Goal: Task Accomplishment & Management: Manage account settings

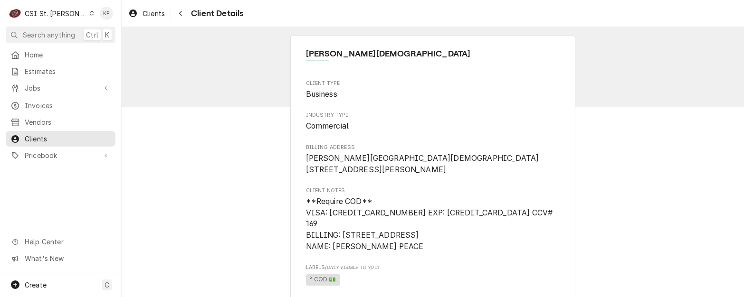
click at [90, 11] on icon "Dynamic Content Wrapper" at bounding box center [92, 13] width 4 height 5
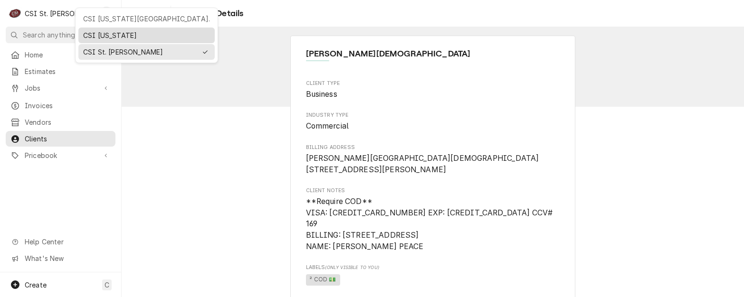
click at [93, 32] on div "CSI [US_STATE]" at bounding box center [146, 35] width 127 height 10
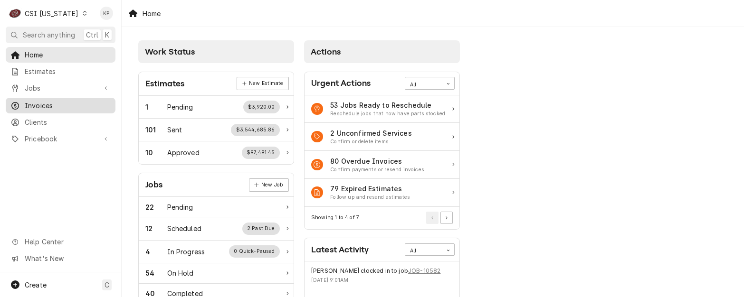
click at [39, 103] on span "Invoices" at bounding box center [68, 106] width 86 height 10
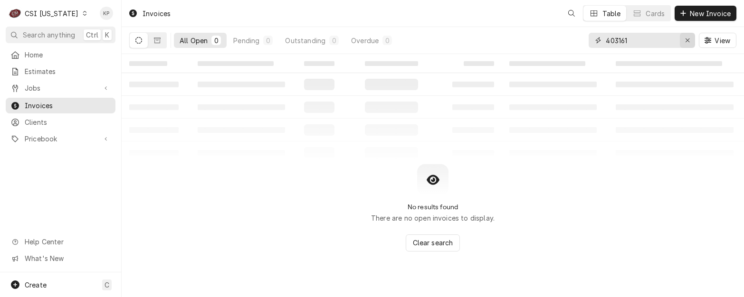
click at [686, 41] on icon "Erase input" at bounding box center [687, 40] width 5 height 7
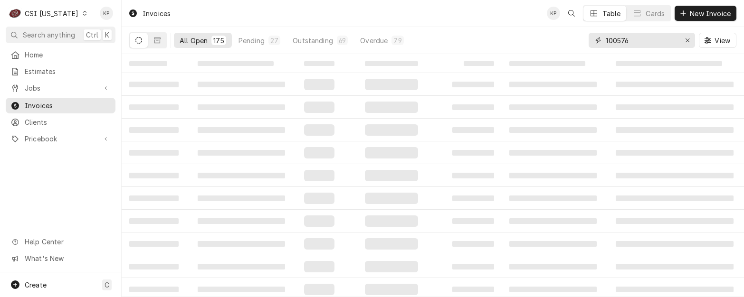
type input "100576"
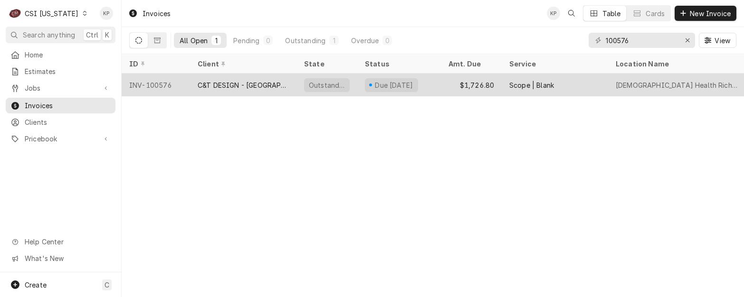
click at [160, 84] on div "INV-100576" at bounding box center [156, 85] width 68 height 23
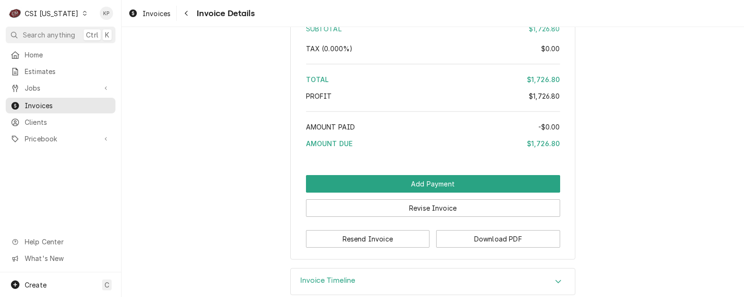
scroll to position [1674, 0]
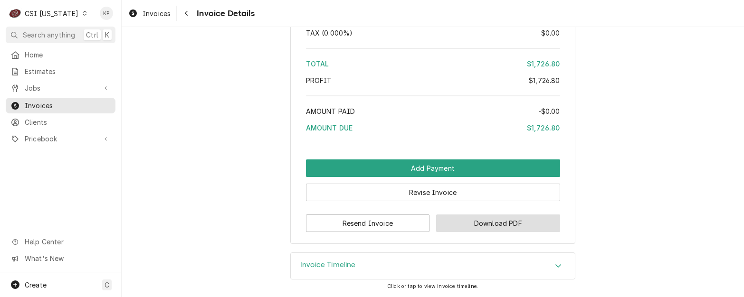
click at [482, 222] on button "Download PDF" at bounding box center [498, 224] width 124 height 18
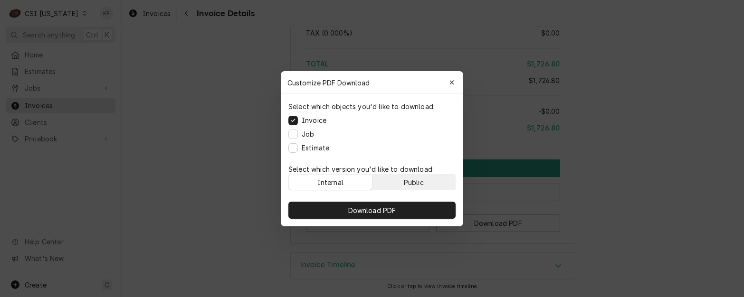
click at [432, 179] on button "Public" at bounding box center [413, 182] width 83 height 15
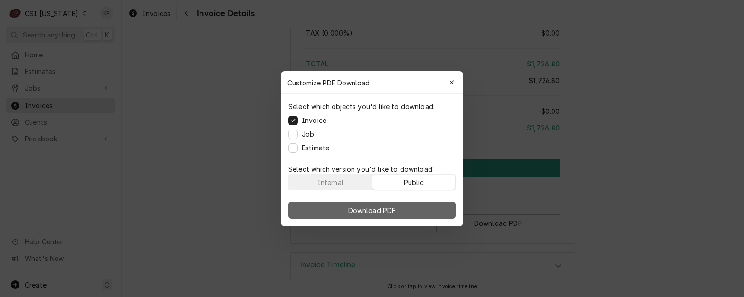
click at [432, 207] on button "Download PDF" at bounding box center [371, 210] width 167 height 17
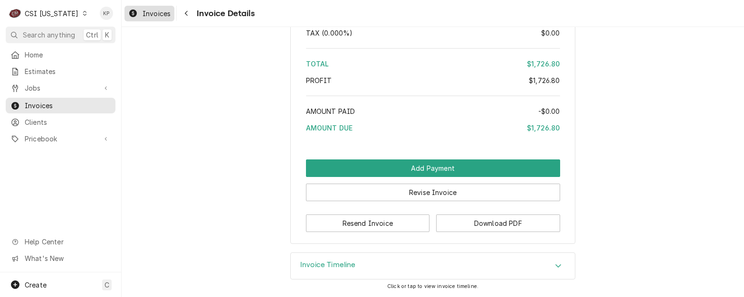
click at [151, 14] on span "Invoices" at bounding box center [156, 14] width 28 height 10
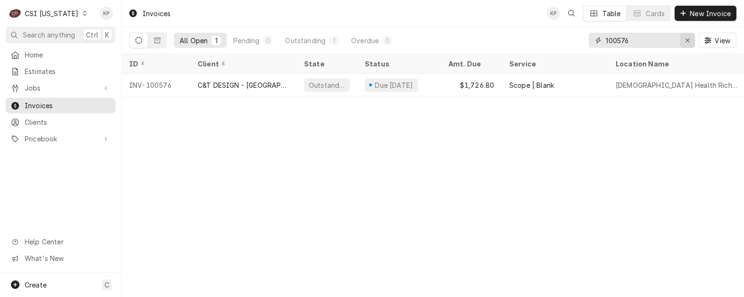
click at [686, 38] on icon "Erase input" at bounding box center [687, 40] width 5 height 7
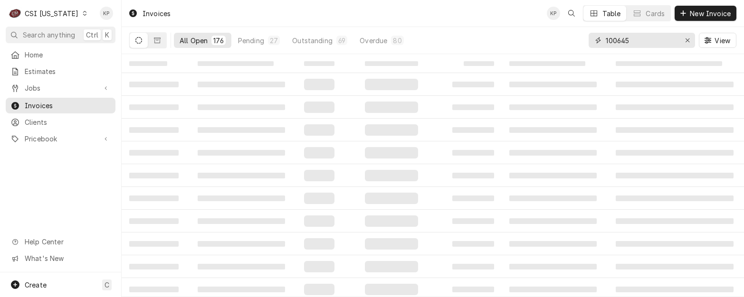
type input "100645"
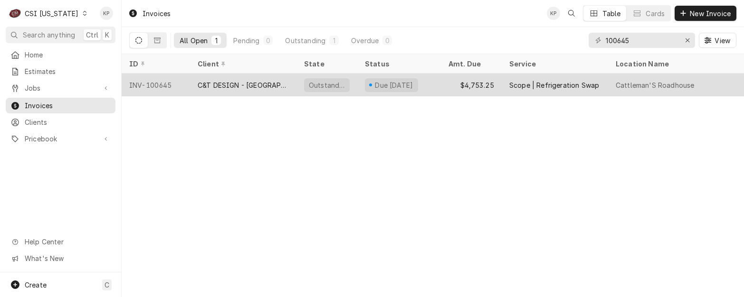
click at [162, 82] on div "INV-100645" at bounding box center [156, 85] width 68 height 23
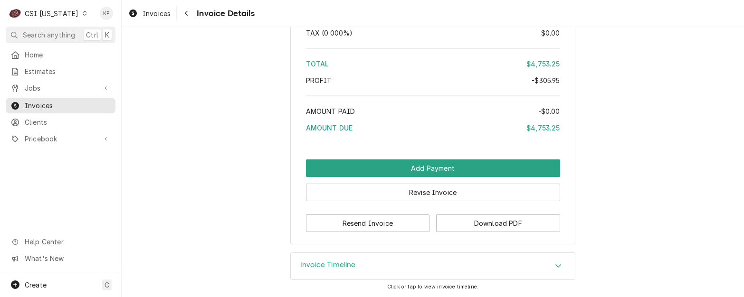
scroll to position [2098, 0]
click at [449, 219] on button "Download PDF" at bounding box center [498, 224] width 124 height 18
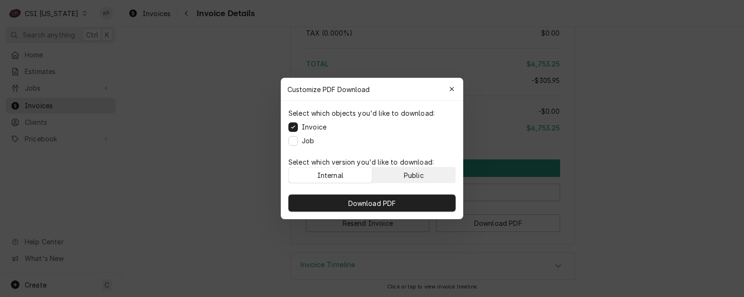
click at [415, 176] on div "Public" at bounding box center [414, 175] width 20 height 10
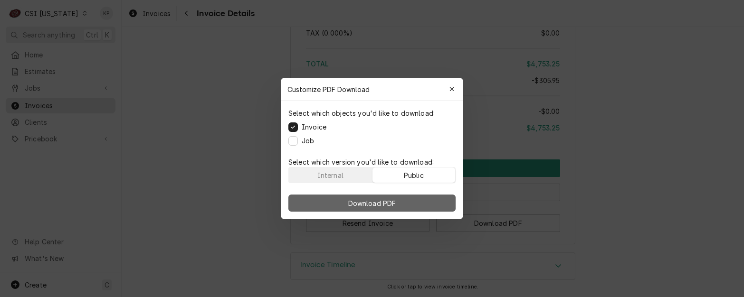
click at [417, 199] on button "Download PDF" at bounding box center [371, 203] width 167 height 17
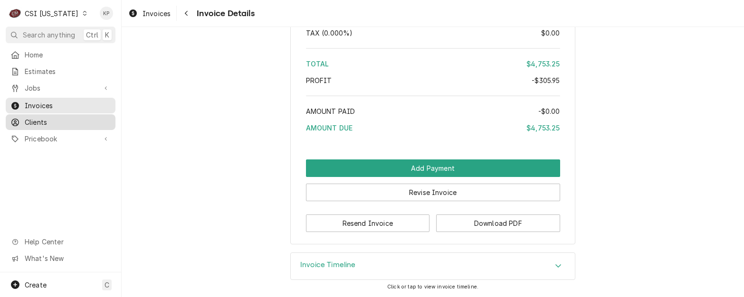
click at [35, 121] on span "Clients" at bounding box center [68, 122] width 86 height 10
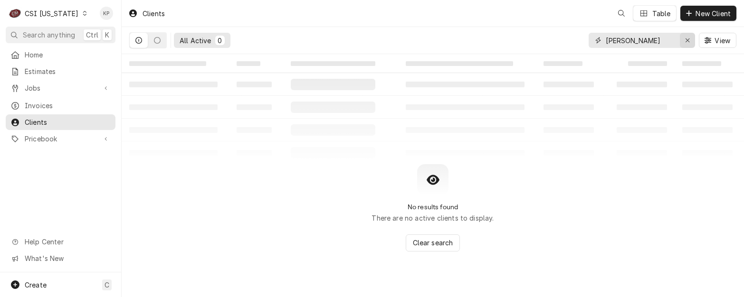
click at [689, 40] on icon "Erase input" at bounding box center [687, 40] width 5 height 7
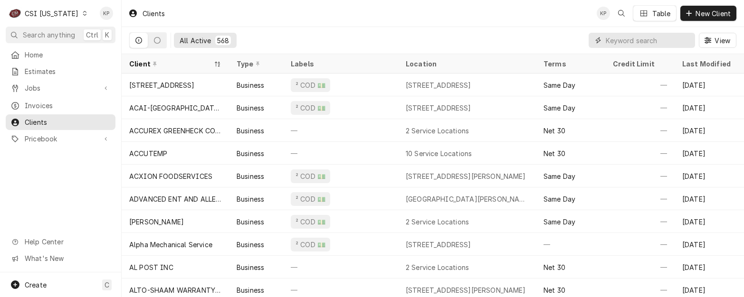
paste input "C&T DESIGN & EQUIPMENT CO"
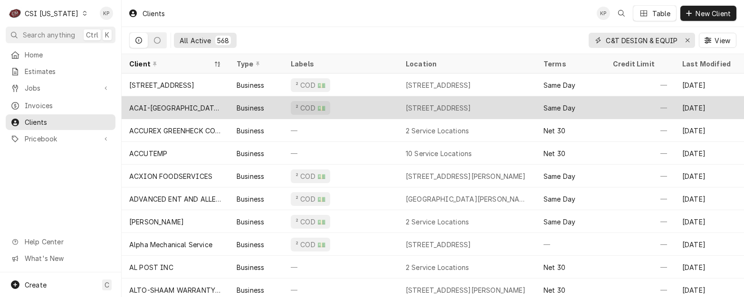
scroll to position [0, 32]
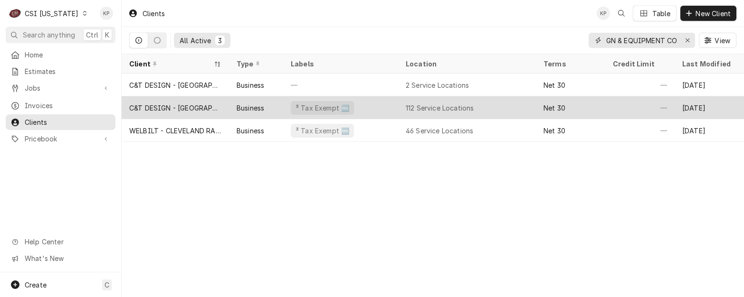
type input "C&T DESIGN & EQUIPMENT CO"
click at [193, 104] on div "C&T DESIGN - [GEOGRAPHIC_DATA]" at bounding box center [175, 108] width 92 height 10
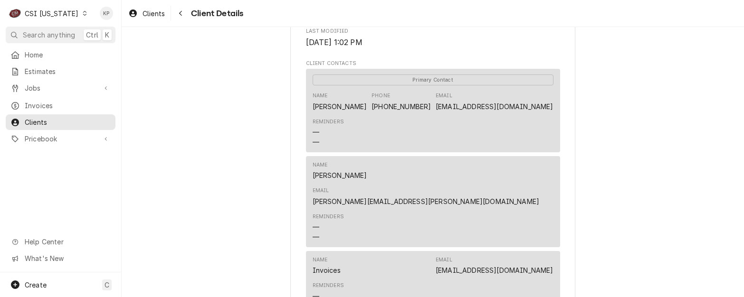
scroll to position [332, 0]
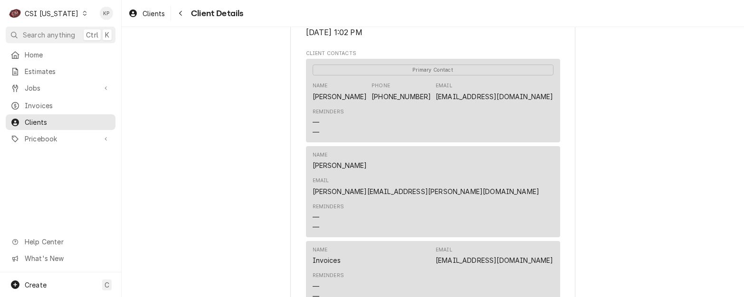
drag, startPoint x: 464, startPoint y: 246, endPoint x: 547, endPoint y: 248, distance: 83.1
click at [547, 248] on div "Name Invoices Email Invoice@c-tdesign.com" at bounding box center [432, 256] width 241 height 26
drag, startPoint x: 547, startPoint y: 248, endPoint x: 541, endPoint y: 246, distance: 6.9
copy link "Invoice@c-tdesign.com"
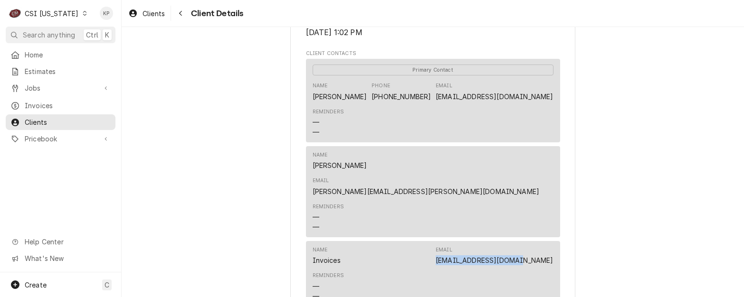
drag, startPoint x: 553, startPoint y: 109, endPoint x: 475, endPoint y: 108, distance: 77.9
click at [475, 108] on div "Primary Contact Name Dale Kramer Phone (502) 633-8030 Email DaleK@c-tdesign.com…" at bounding box center [433, 100] width 254 height 83
copy link "DaleK@c-tdesign.com"
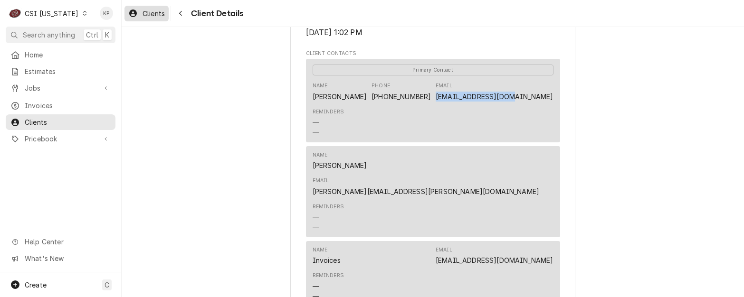
click at [152, 10] on span "Clients" at bounding box center [153, 14] width 22 height 10
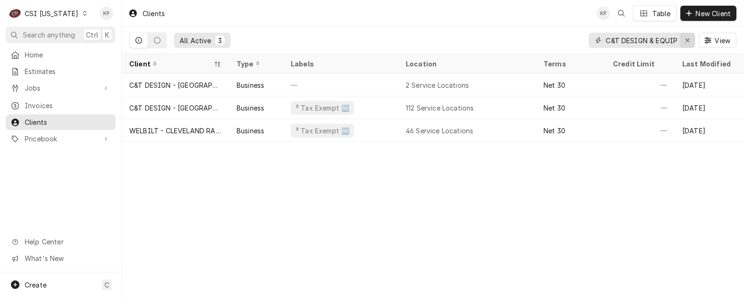
click at [688, 41] on icon "Erase input" at bounding box center [687, 40] width 5 height 7
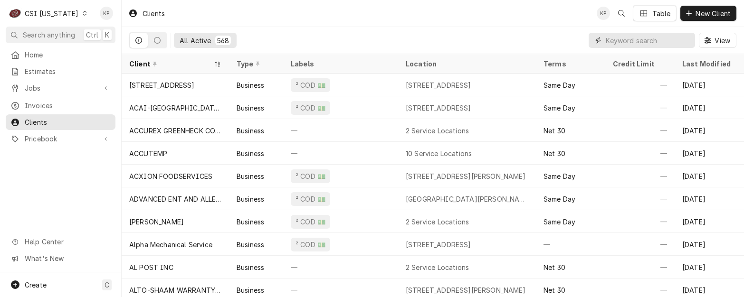
paste input "CITY OF LAGRANGE"
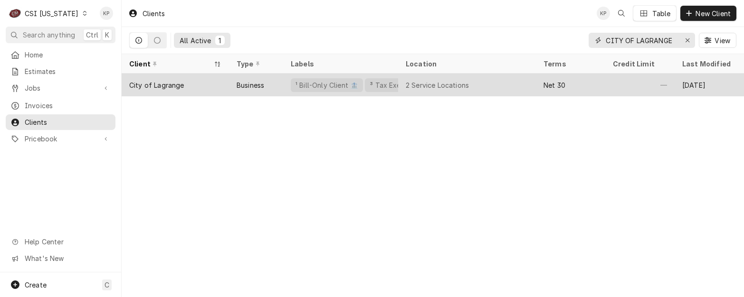
type input "CITY OF LAGRANGE"
click at [180, 82] on div "City of Lagrange" at bounding box center [156, 85] width 55 height 10
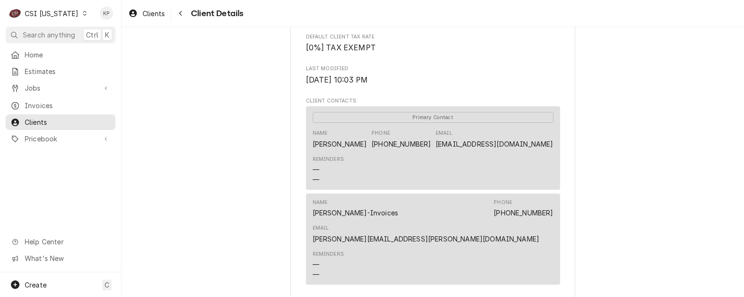
scroll to position [332, 0]
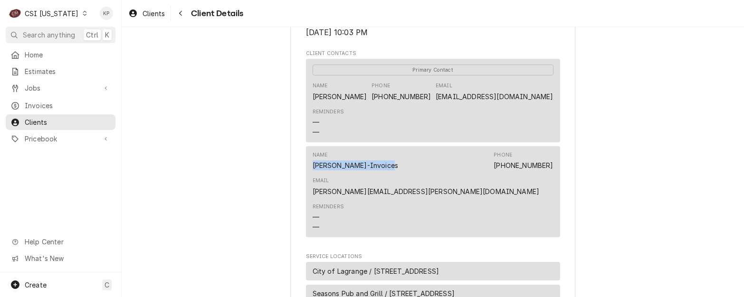
drag, startPoint x: 310, startPoint y: 179, endPoint x: 383, endPoint y: 179, distance: 73.1
click at [383, 179] on div "Name [PERSON_NAME]-Invoices Phone [PHONE_NUMBER] Email [PERSON_NAME][EMAIL_ADDR…" at bounding box center [432, 174] width 241 height 52
drag, startPoint x: 383, startPoint y: 179, endPoint x: 376, endPoint y: 174, distance: 8.2
copy div "[PERSON_NAME]-Invoices"
drag, startPoint x: 392, startPoint y: 175, endPoint x: 449, endPoint y: 174, distance: 57.0
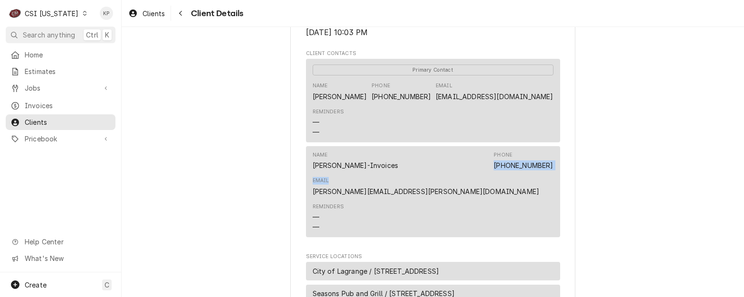
click at [449, 174] on div "Name [PERSON_NAME]-Invoices Phone [PHONE_NUMBER] Email [PERSON_NAME][EMAIL_ADDR…" at bounding box center [432, 174] width 241 height 52
drag, startPoint x: 449, startPoint y: 174, endPoint x: 434, endPoint y: 176, distance: 14.8
copy div "[PHONE_NUMBER] Email"
click at [483, 139] on div "Reminders — —" at bounding box center [432, 123] width 241 height 36
drag, startPoint x: 383, startPoint y: 109, endPoint x: 434, endPoint y: 108, distance: 51.8
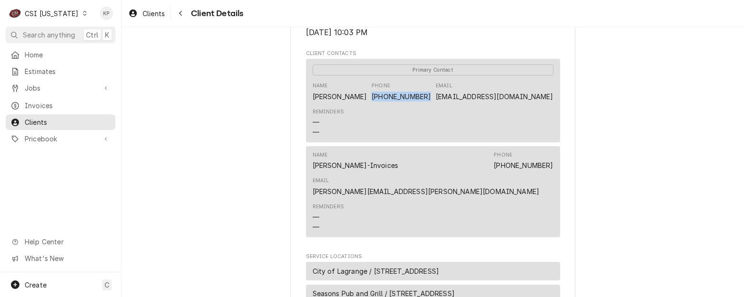
click at [434, 104] on div "Name [PERSON_NAME] Phone [PHONE_NUMBER] Email [EMAIL_ADDRESS][DOMAIN_NAME]" at bounding box center [432, 92] width 241 height 26
drag, startPoint x: 434, startPoint y: 108, endPoint x: 425, endPoint y: 107, distance: 9.5
copy link "[PHONE_NUMBER]"
drag, startPoint x: 358, startPoint y: 109, endPoint x: 309, endPoint y: 111, distance: 48.9
click at [312, 102] on div "[PERSON_NAME]" at bounding box center [339, 97] width 55 height 10
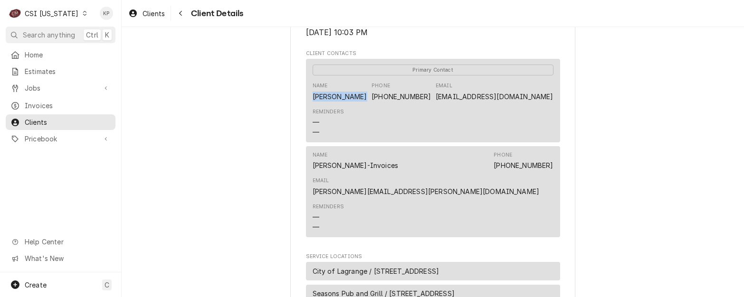
copy div "[PERSON_NAME]"
click at [457, 200] on div "Reminders — —" at bounding box center [432, 218] width 241 height 36
drag, startPoint x: 458, startPoint y: 108, endPoint x: 550, endPoint y: 112, distance: 91.7
click at [550, 112] on div "Primary Contact Name [PERSON_NAME] Phone [PHONE_NUMBER] Email [EMAIL_ADDRESS][D…" at bounding box center [433, 100] width 254 height 83
drag, startPoint x: 550, startPoint y: 112, endPoint x: 543, endPoint y: 106, distance: 8.8
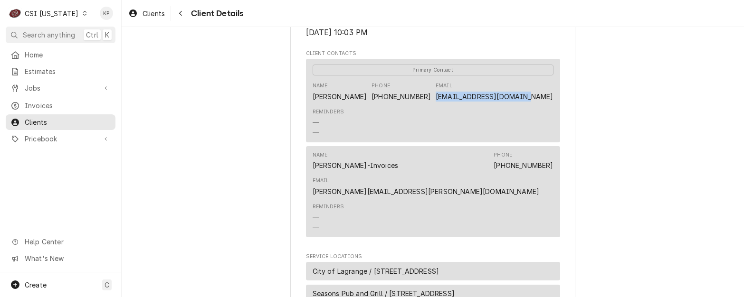
copy link "[EMAIL_ADDRESS][DOMAIN_NAME]"
click at [36, 102] on span "Invoices" at bounding box center [68, 106] width 86 height 10
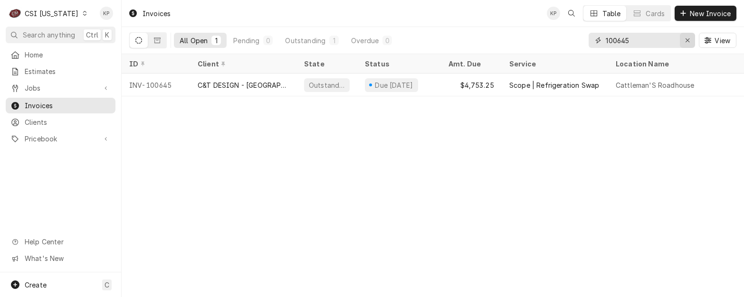
click at [689, 43] on div "Erase input" at bounding box center [686, 40] width 9 height 9
click at [688, 41] on input "Dynamic Content Wrapper" at bounding box center [649, 40] width 89 height 15
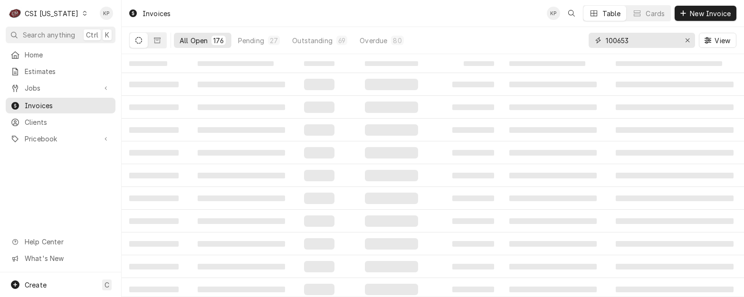
type input "100653"
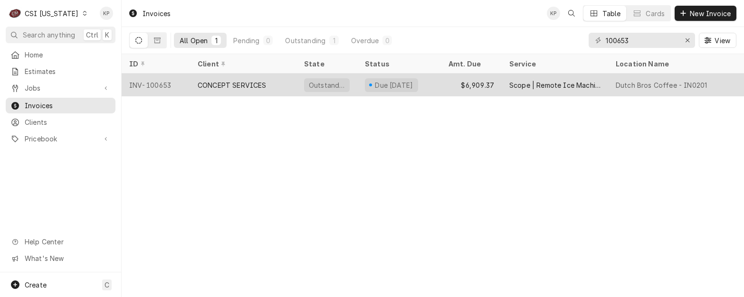
click at [153, 81] on div "INV-100653" at bounding box center [156, 85] width 68 height 23
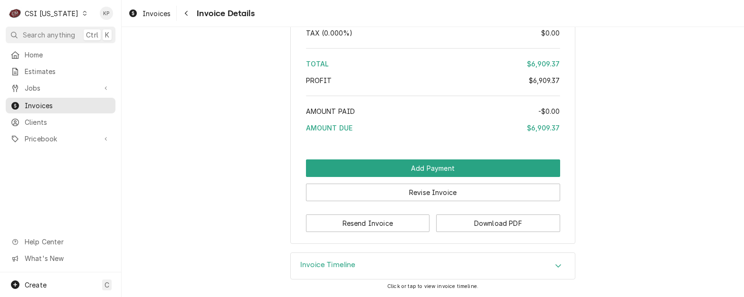
scroll to position [1853, 0]
click at [461, 226] on button "Download PDF" at bounding box center [498, 224] width 124 height 18
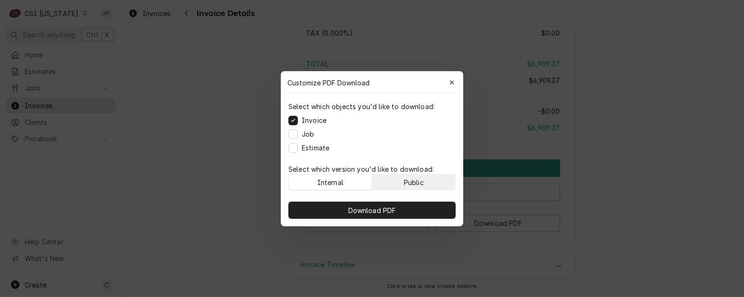
click at [382, 182] on button "Public" at bounding box center [413, 182] width 83 height 15
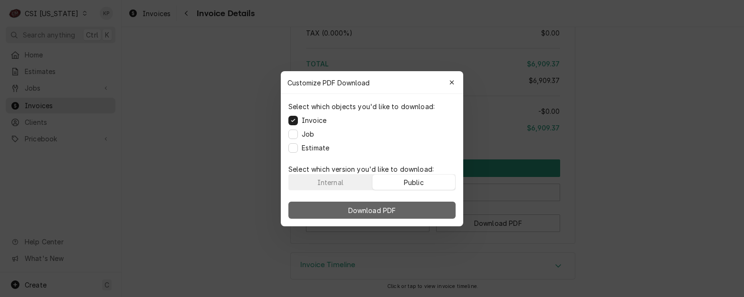
click at [383, 206] on span "Download PDF" at bounding box center [372, 210] width 52 height 10
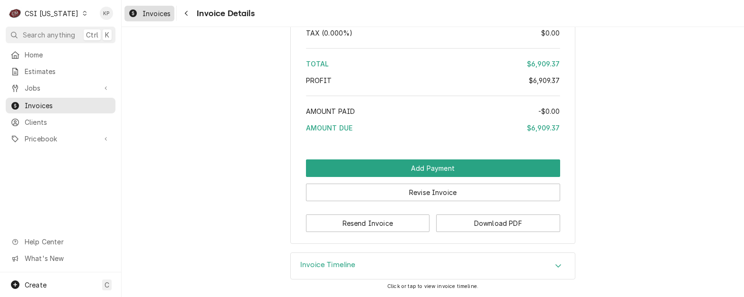
click at [161, 12] on span "Invoices" at bounding box center [156, 14] width 28 height 10
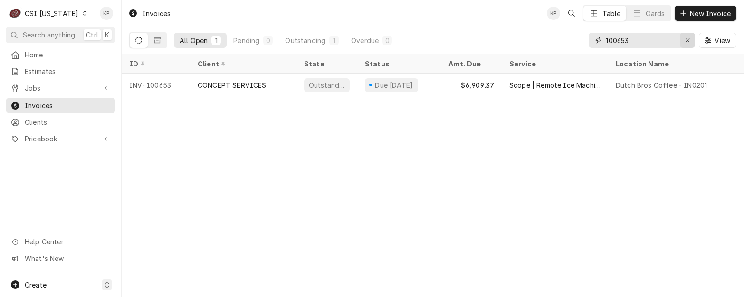
click at [682, 38] on div "Erase input" at bounding box center [686, 40] width 9 height 9
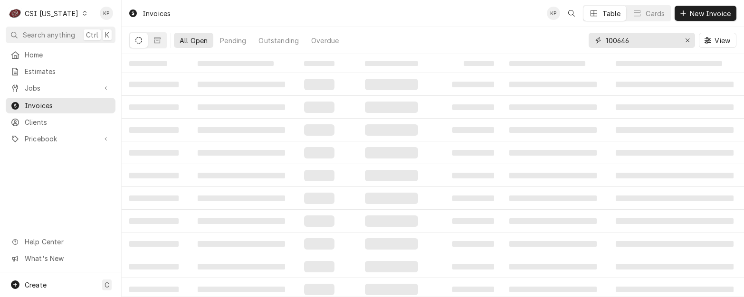
type input "100646"
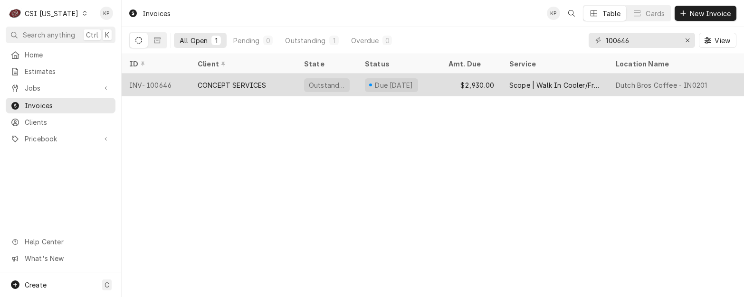
click at [148, 85] on div "INV-100646" at bounding box center [156, 85] width 68 height 23
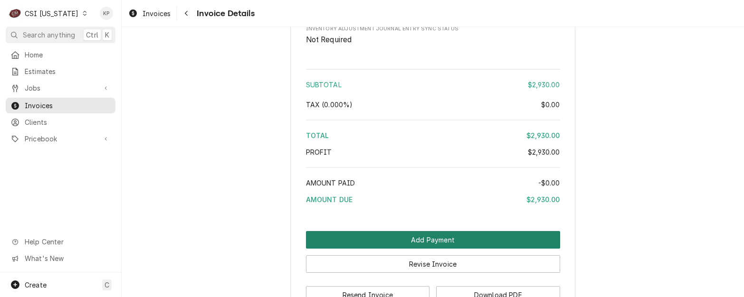
scroll to position [1792, 0]
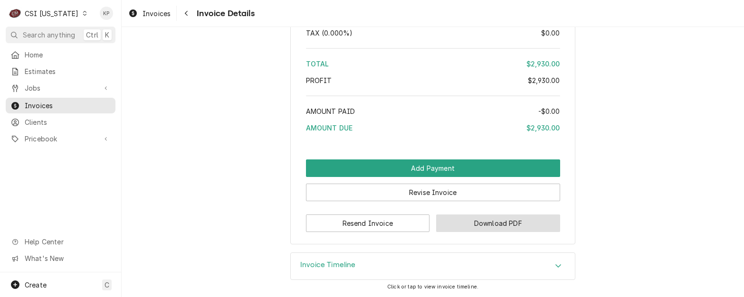
click at [483, 219] on button "Download PDF" at bounding box center [498, 224] width 124 height 18
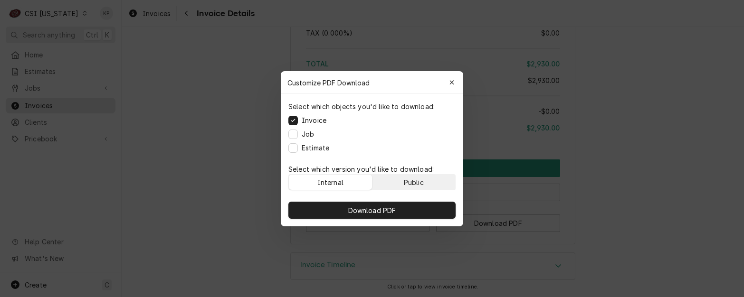
click at [431, 181] on button "Public" at bounding box center [413, 182] width 83 height 15
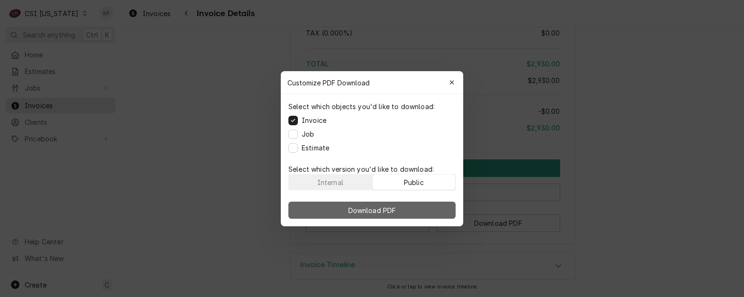
click at [435, 209] on button "Download PDF" at bounding box center [371, 210] width 167 height 17
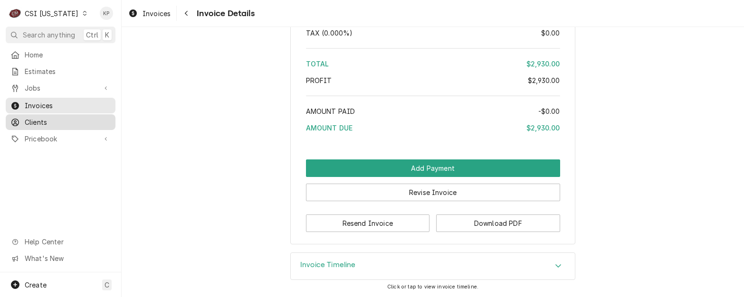
drag, startPoint x: 25, startPoint y: 120, endPoint x: 38, endPoint y: 120, distance: 12.4
click at [25, 120] on span "Clients" at bounding box center [68, 122] width 86 height 10
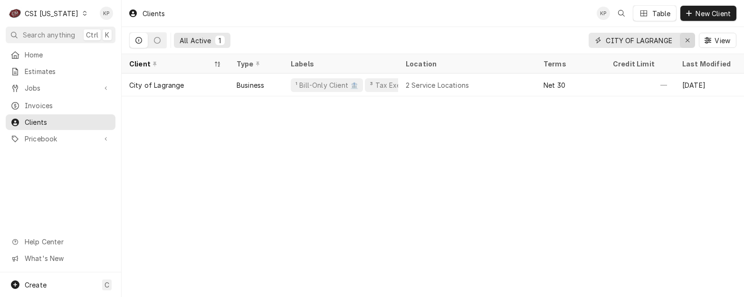
click at [685, 39] on icon "Erase input" at bounding box center [687, 40] width 4 height 4
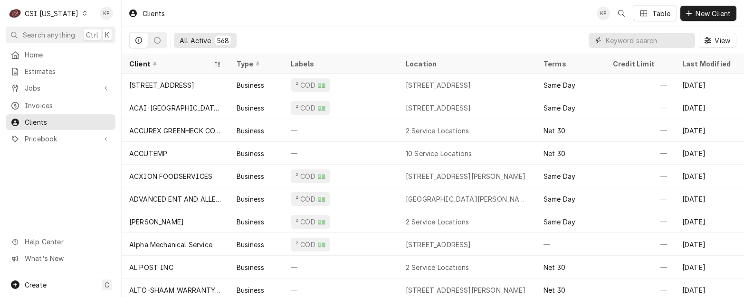
paste input "CONCEPT SERVICES"
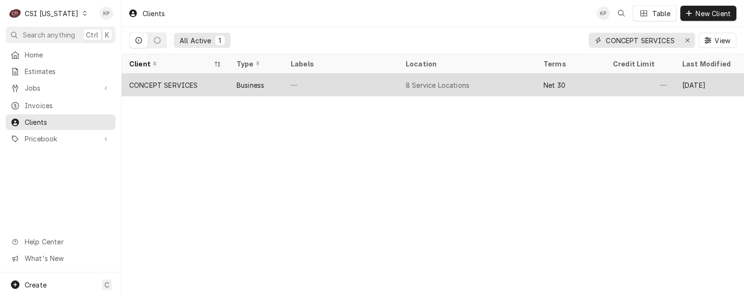
type input "CONCEPT SERVICES"
click at [142, 80] on div "CONCEPT SERVICES" at bounding box center [163, 85] width 69 height 10
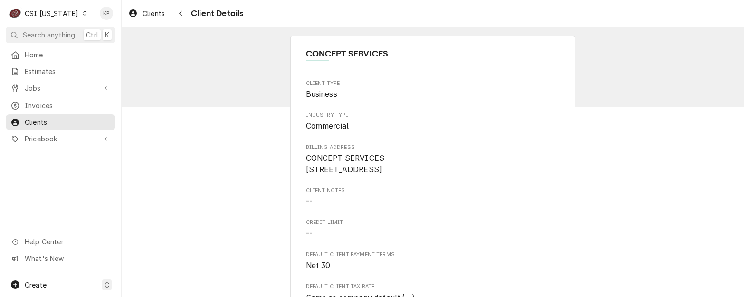
scroll to position [427, 0]
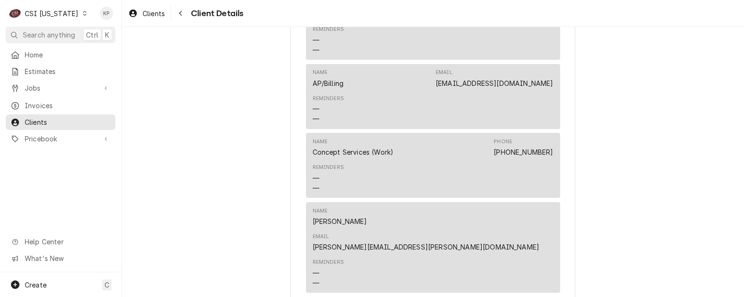
click at [701, 122] on div "CONCEPT SERVICES Client Type Business Industry Type Commercial Billing Address …" at bounding box center [433, 215] width 622 height 1137
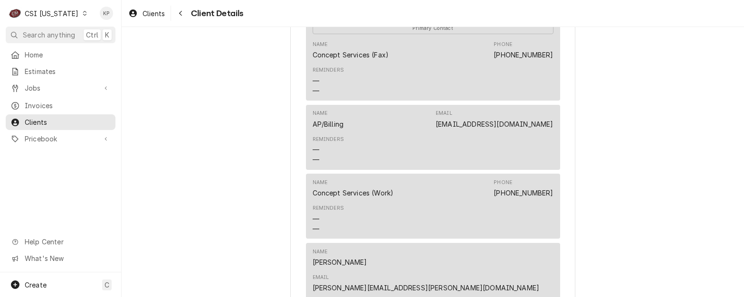
scroll to position [285, 0]
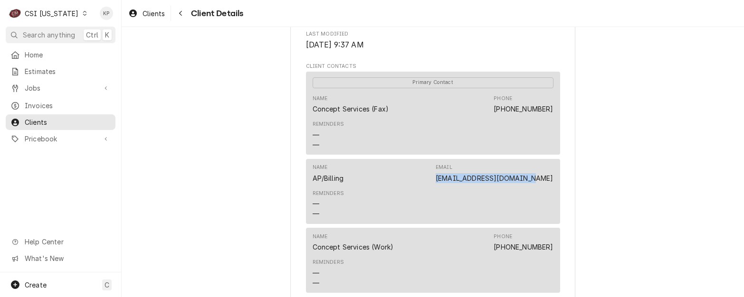
drag, startPoint x: 455, startPoint y: 190, endPoint x: 547, endPoint y: 193, distance: 91.7
click at [547, 186] on div "Name AP/Billing Email acctspay@conceptserv.com" at bounding box center [432, 173] width 241 height 26
copy link "acctspay@conceptserv.com"
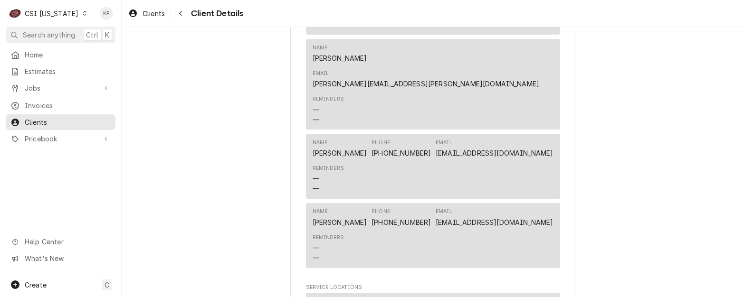
scroll to position [522, 0]
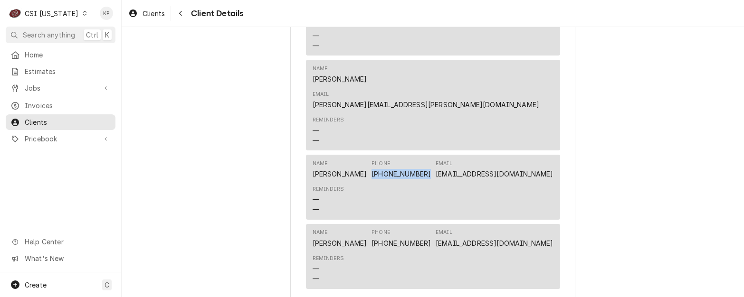
drag, startPoint x: 378, startPoint y: 158, endPoint x: 435, endPoint y: 158, distance: 57.5
click at [435, 158] on div "Name Jenna Krantz Phone (512) 343-3171 Email jkrantz@conceptserv.com" at bounding box center [432, 170] width 241 height 26
drag, startPoint x: 435, startPoint y: 158, endPoint x: 424, endPoint y: 161, distance: 12.0
copy link "(512) 343-3171"
click at [434, 235] on div "Name Jules Magill Phone (512) 343-3173 Email jmagill@conceptserv.com" at bounding box center [432, 239] width 241 height 26
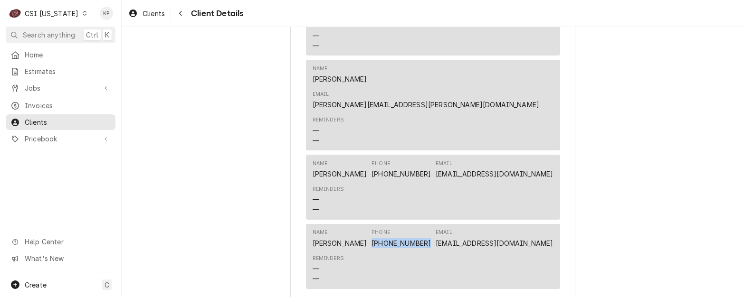
drag, startPoint x: 381, startPoint y: 229, endPoint x: 436, endPoint y: 228, distance: 54.6
click at [436, 228] on div "Name Jules Magill Phone (512) 343-3173 Email jmagill@conceptserv.com" at bounding box center [432, 239] width 241 height 26
drag, startPoint x: 436, startPoint y: 228, endPoint x: 422, endPoint y: 228, distance: 13.8
copy link "(512) 343-3173"
drag, startPoint x: 623, startPoint y: 157, endPoint x: 603, endPoint y: 150, distance: 21.0
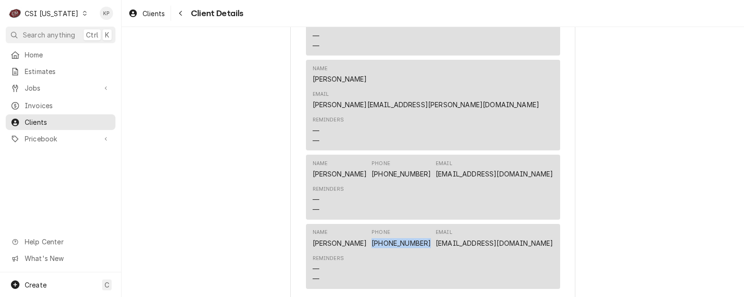
click at [623, 157] on div "CONCEPT SERVICES Client Type Business Industry Type Commercial Billing Address …" at bounding box center [433, 73] width 622 height 1137
drag, startPoint x: 476, startPoint y: 91, endPoint x: 549, endPoint y: 89, distance: 72.7
click at [549, 89] on div "Name Craig Pierce Email craig.pierce@csi1.com" at bounding box center [432, 88] width 241 height 52
drag, startPoint x: 549, startPoint y: 89, endPoint x: 538, endPoint y: 89, distance: 11.4
drag, startPoint x: 538, startPoint y: 89, endPoint x: 497, endPoint y: 89, distance: 40.8
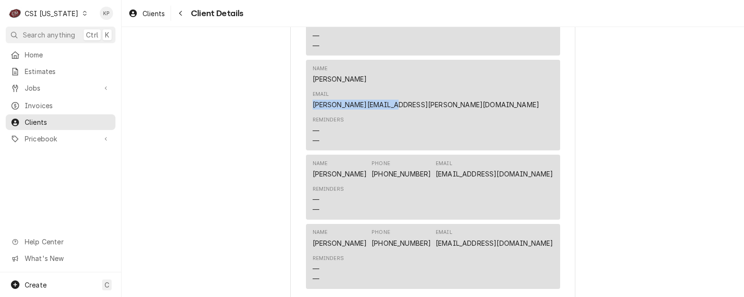
copy link "craig.pierce@csi1.com"
drag, startPoint x: 347, startPoint y: 89, endPoint x: 311, endPoint y: 90, distance: 36.1
click at [312, 84] on div "Craig Pierce" at bounding box center [339, 79] width 55 height 10
copy div "Craig Pierce"
drag, startPoint x: 464, startPoint y: 160, endPoint x: 548, endPoint y: 161, distance: 83.6
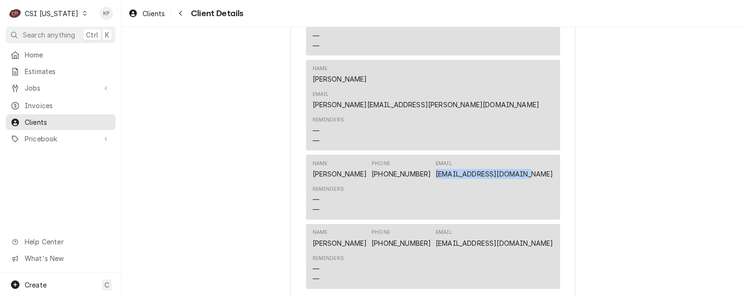
click at [548, 161] on div "Name Jenna Krantz Phone (512) 343-3171 Email jkrantz@conceptserv.com" at bounding box center [432, 170] width 241 height 26
drag, startPoint x: 548, startPoint y: 161, endPoint x: 542, endPoint y: 160, distance: 6.2
copy link "jkrantz@conceptserv.com"
click at [467, 236] on div "Name Jules Magill Phone (512) 343-3173 Email jmagill@conceptserv.com" at bounding box center [432, 239] width 241 height 26
drag, startPoint x: 467, startPoint y: 229, endPoint x: 551, endPoint y: 228, distance: 84.5
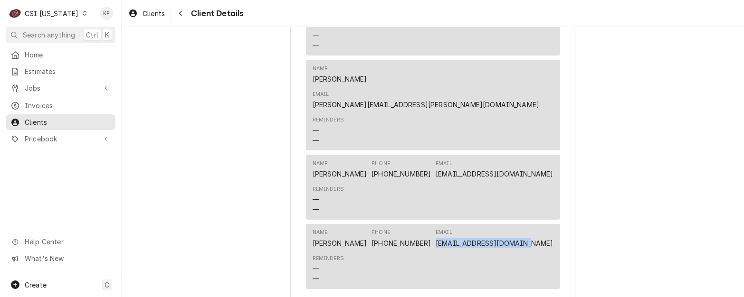
click at [551, 228] on div "Name Jules Magill Phone (512) 343-3173 Email jmagill@conceptserv.com Reminders …" at bounding box center [433, 256] width 254 height 65
drag, startPoint x: 551, startPoint y: 228, endPoint x: 541, endPoint y: 226, distance: 10.8
copy link "jmagill@conceptserv.com"
click at [460, 184] on div "Reminders — —" at bounding box center [432, 200] width 241 height 36
drag, startPoint x: 553, startPoint y: 159, endPoint x: 456, endPoint y: 160, distance: 96.9
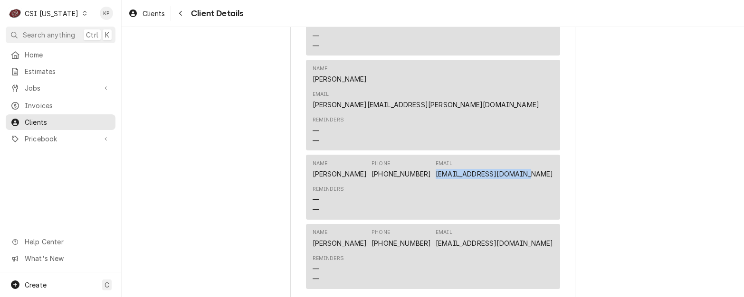
click at [456, 160] on div "Name Jenna Krantz Phone (512) 343-3171 Email jkrantz@conceptserv.com Reminders …" at bounding box center [433, 187] width 254 height 65
drag, startPoint x: 456, startPoint y: 160, endPoint x: 509, endPoint y: 160, distance: 52.2
copy link "jkrantz@conceptserv.com"
click at [614, 160] on div "CONCEPT SERVICES Client Type Business Industry Type Commercial Billing Address …" at bounding box center [433, 73] width 622 height 1137
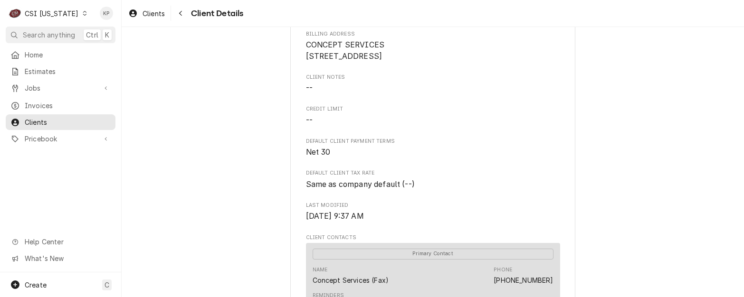
scroll to position [0, 0]
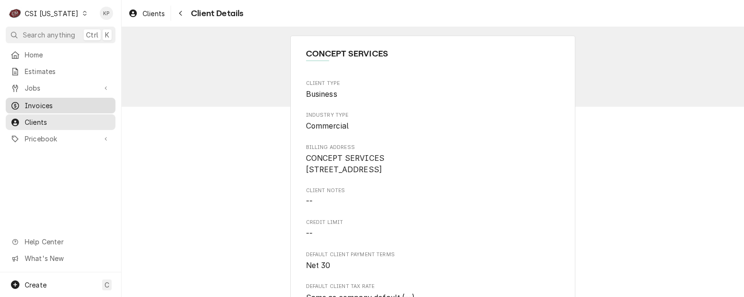
click at [53, 104] on span "Invoices" at bounding box center [68, 106] width 86 height 10
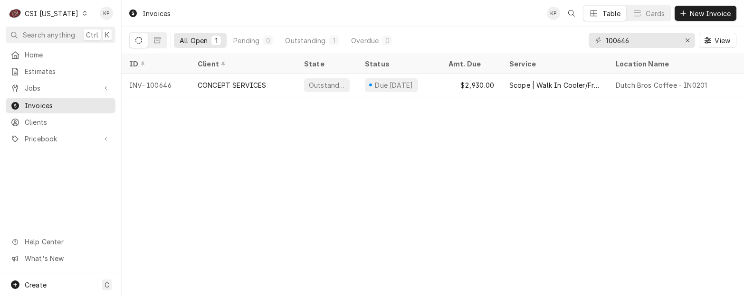
click at [83, 14] on icon "Dynamic Content Wrapper" at bounding box center [85, 13] width 4 height 5
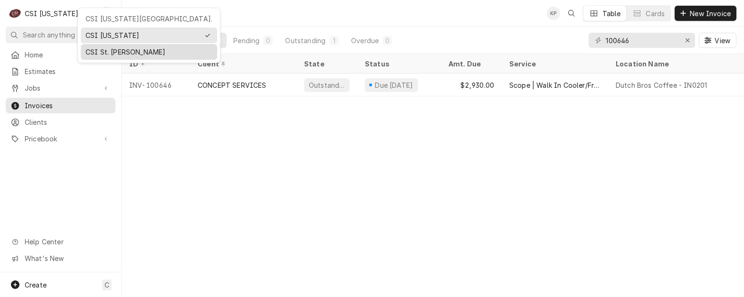
click at [104, 51] on div "CSI St. [PERSON_NAME]" at bounding box center [148, 52] width 127 height 10
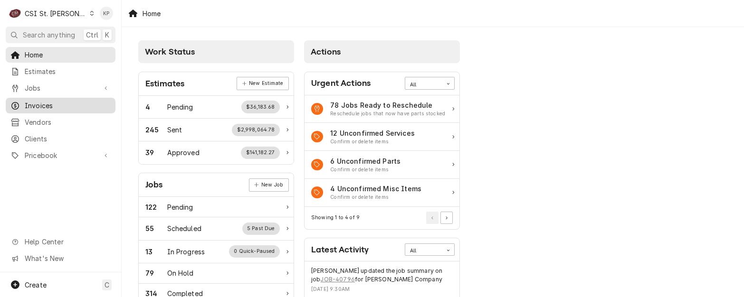
click at [37, 105] on span "Invoices" at bounding box center [68, 106] width 86 height 10
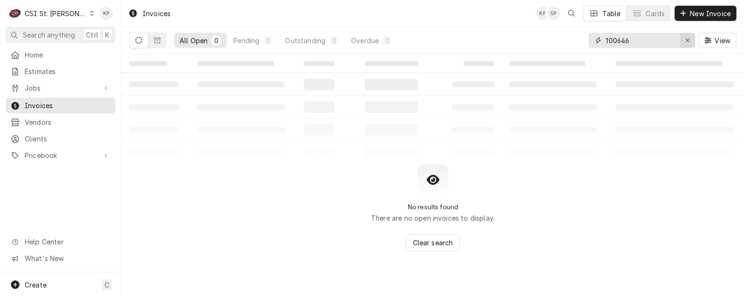
click at [686, 40] on icon "Erase input" at bounding box center [687, 40] width 4 height 4
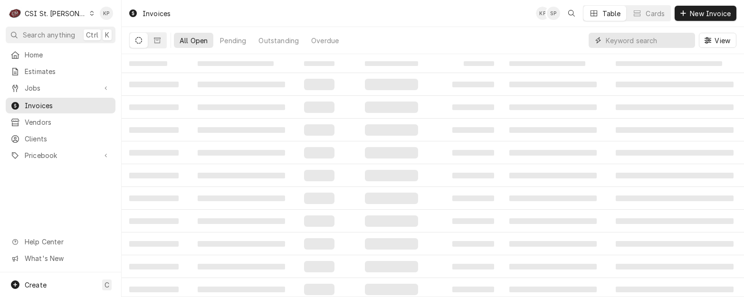
click at [643, 42] on input "Dynamic Content Wrapper" at bounding box center [647, 40] width 85 height 15
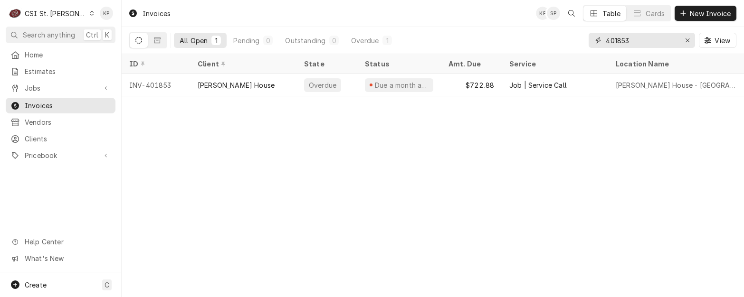
drag, startPoint x: 616, startPoint y: 39, endPoint x: 660, endPoint y: 39, distance: 44.2
click at [660, 39] on input "401853" at bounding box center [640, 40] width 71 height 15
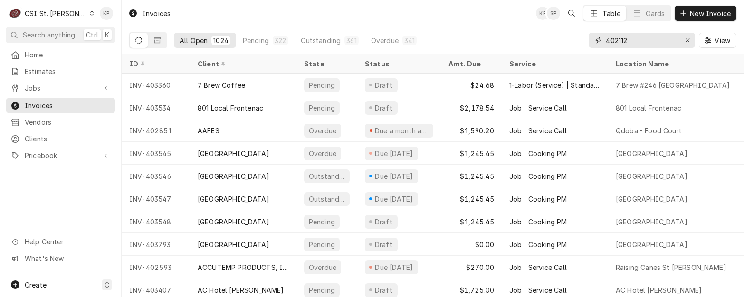
type input "402112"
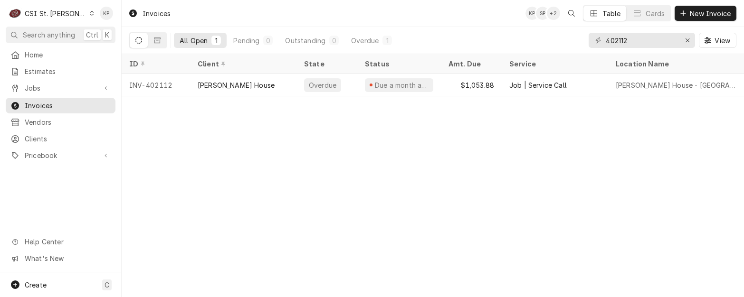
click at [90, 12] on icon "Dynamic Content Wrapper" at bounding box center [92, 13] width 4 height 5
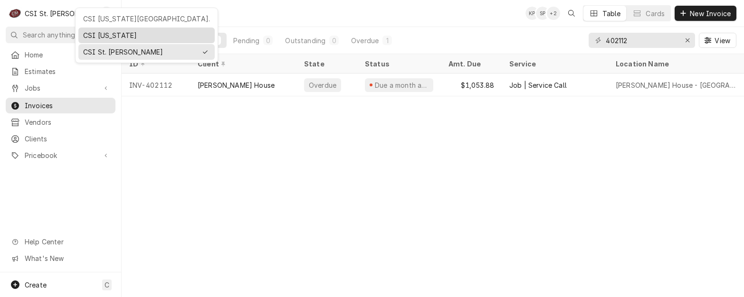
click at [96, 35] on div "CSI [US_STATE]" at bounding box center [146, 35] width 127 height 10
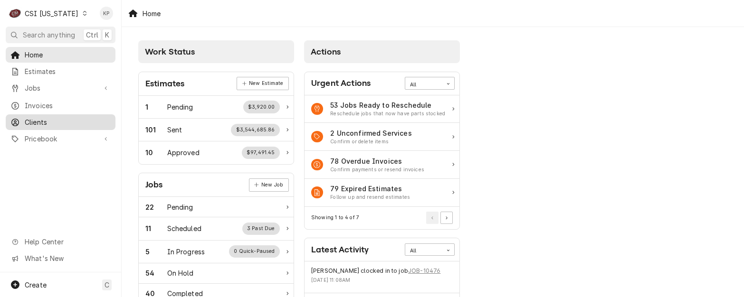
click at [39, 117] on span "Clients" at bounding box center [68, 122] width 86 height 10
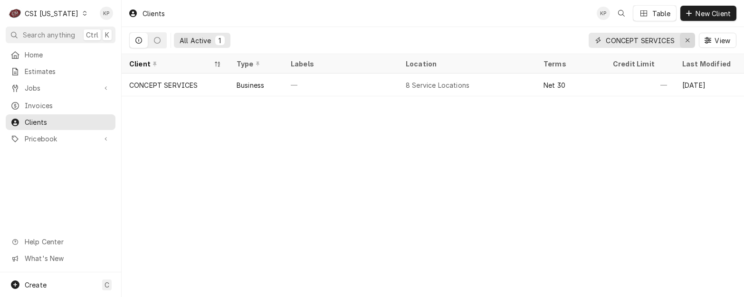
click at [689, 38] on icon "Erase input" at bounding box center [687, 40] width 5 height 7
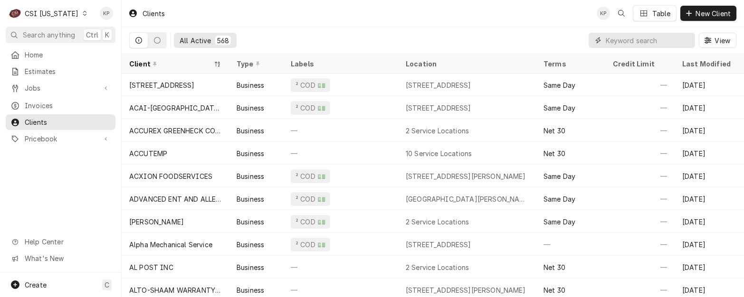
paste input "NTS DEVELOPMENT COMPANY"
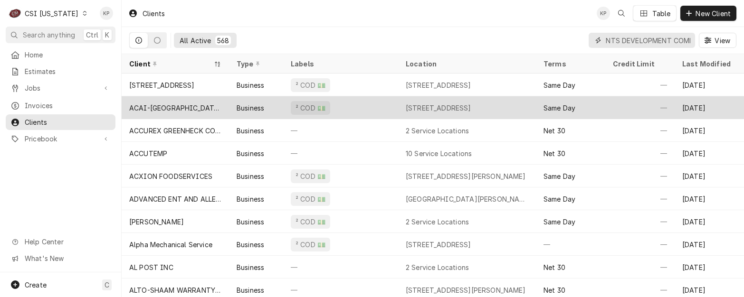
scroll to position [0, 32]
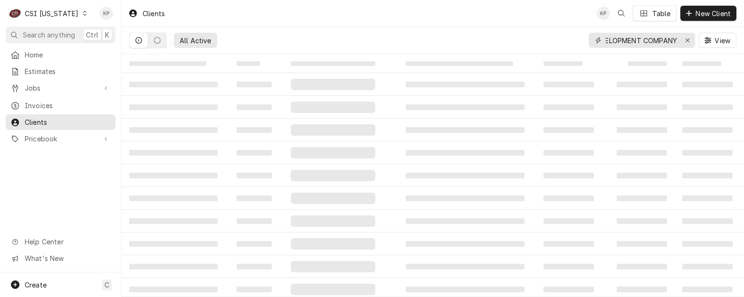
type input "NTS DEVELOPMENT COMPANY"
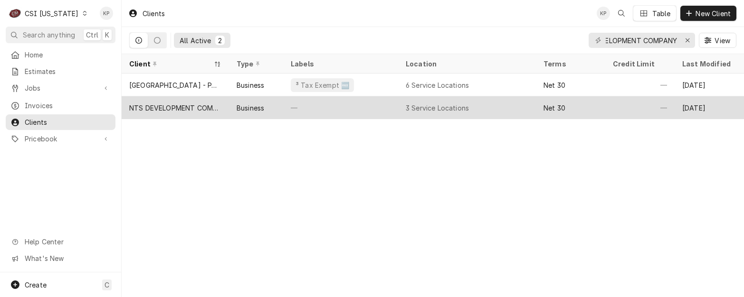
click at [155, 105] on div "NTS DEVELOPMENT COMPANY" at bounding box center [175, 108] width 92 height 10
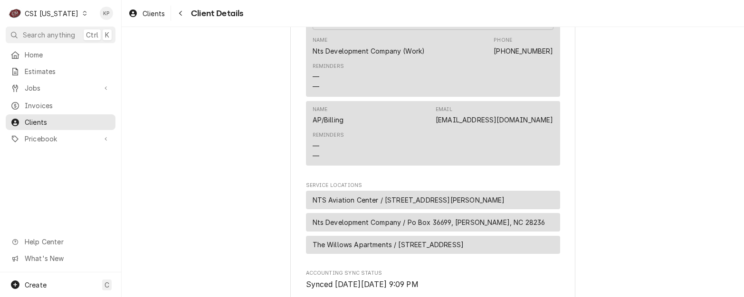
scroll to position [332, 0]
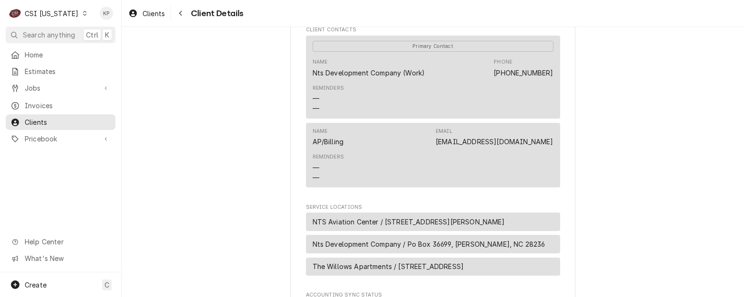
click at [615, 146] on div "NTS DEVELOPMENT COMPANY Client Type Business Industry Type Commercial Billing A…" at bounding box center [433, 57] width 622 height 724
click at [647, 137] on div "NTS DEVELOPMENT COMPANY Client Type Business Industry Type Commercial Billing A…" at bounding box center [433, 57] width 622 height 724
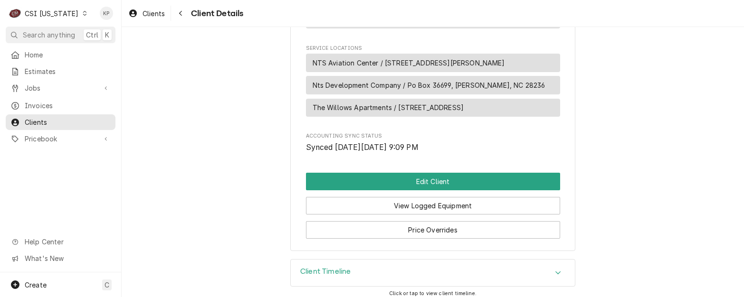
scroll to position [499, 0]
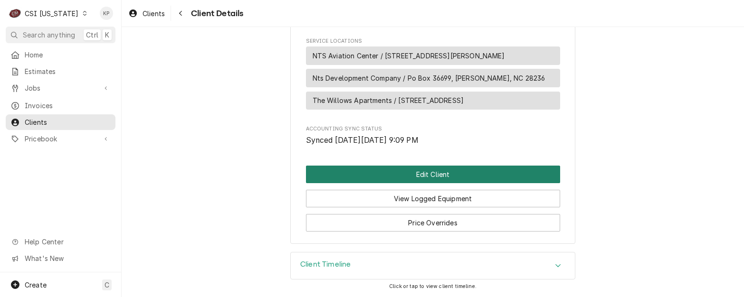
click at [463, 172] on button "Edit Client" at bounding box center [433, 175] width 254 height 18
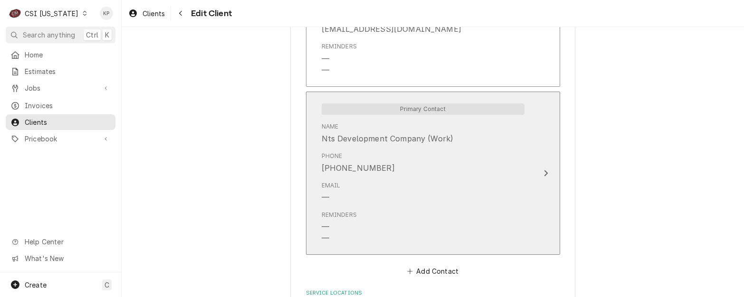
scroll to position [807, 0]
click at [341, 192] on div "Email —" at bounding box center [422, 189] width 203 height 29
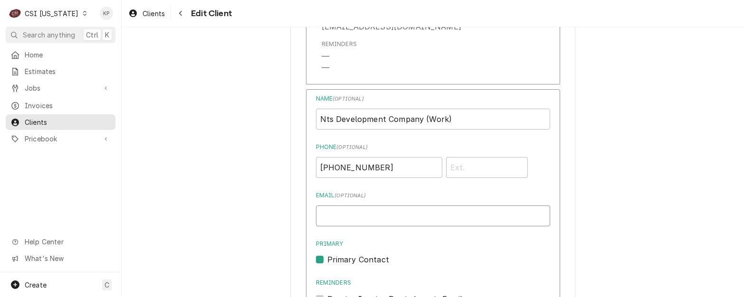
click at [337, 214] on input "Email ( optional )" at bounding box center [433, 216] width 234 height 21
paste input "[EMAIL_ADDRESS][DOMAIN_NAME]"
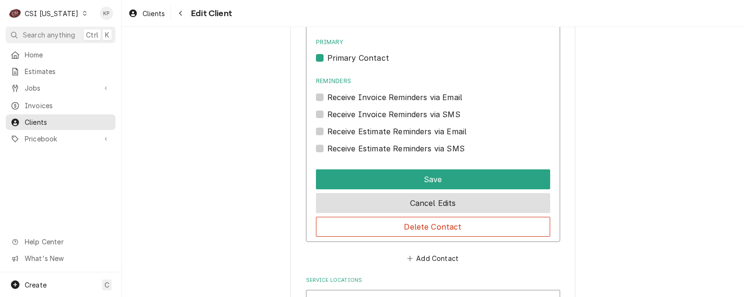
scroll to position [950, 0]
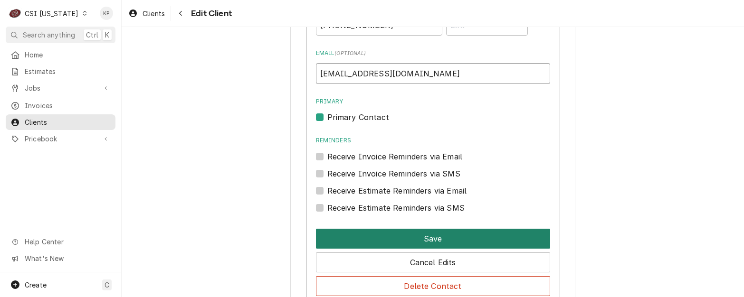
type input "[EMAIL_ADDRESS][DOMAIN_NAME]"
click at [387, 239] on button "Save" at bounding box center [433, 239] width 234 height 20
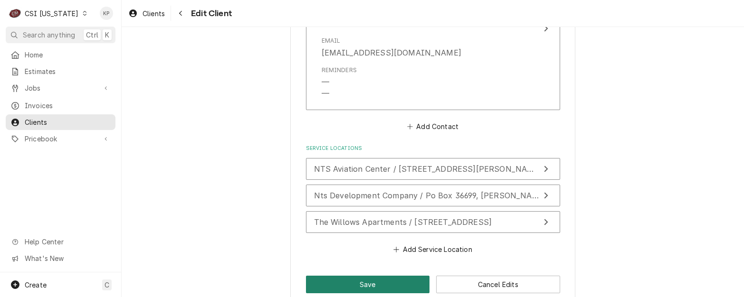
click at [369, 284] on button "Save" at bounding box center [368, 285] width 124 height 18
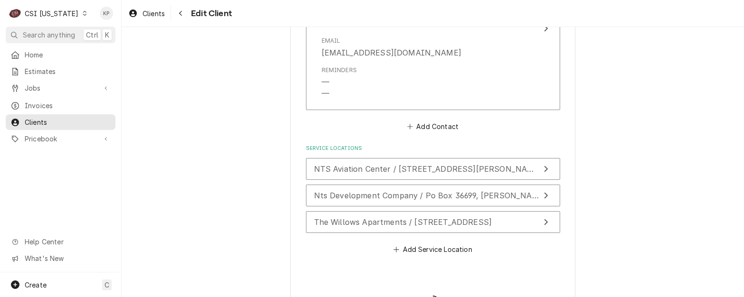
type textarea "x"
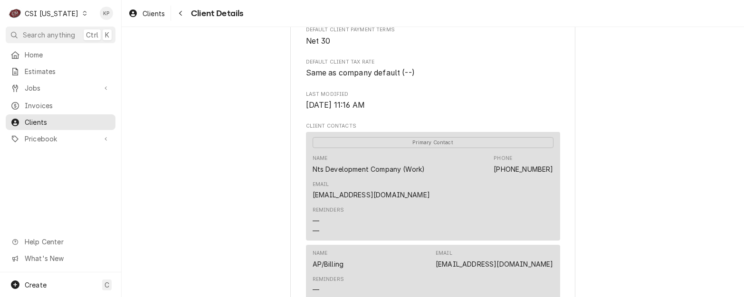
scroll to position [142, 0]
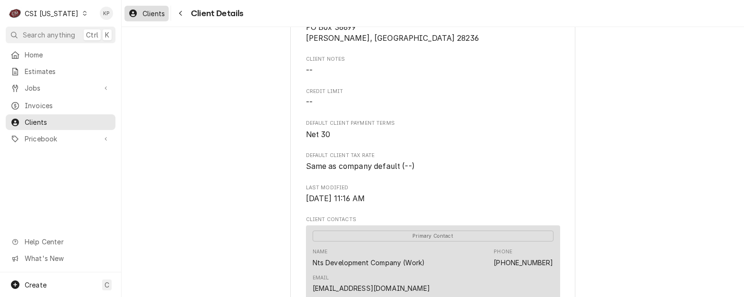
click at [151, 19] on div "Clients" at bounding box center [146, 14] width 40 height 12
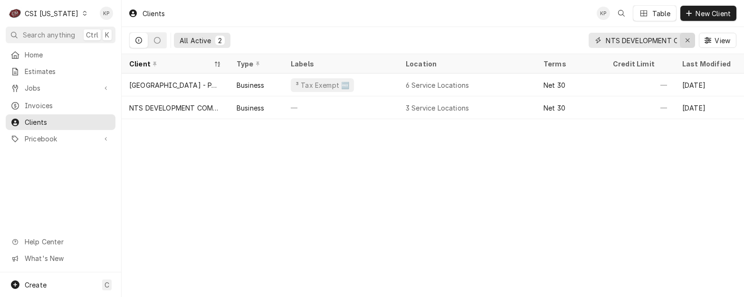
click at [686, 38] on icon "Erase input" at bounding box center [687, 40] width 5 height 7
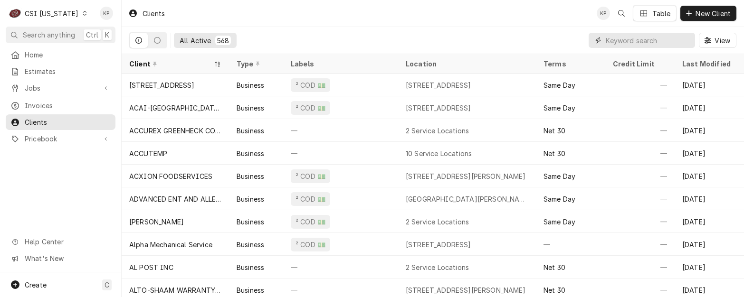
paste input "PC EATS-TAZIKI'S MEDITERRANEAN CAFE"
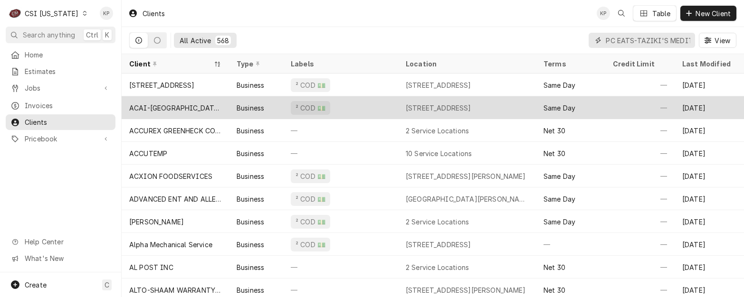
scroll to position [0, 71]
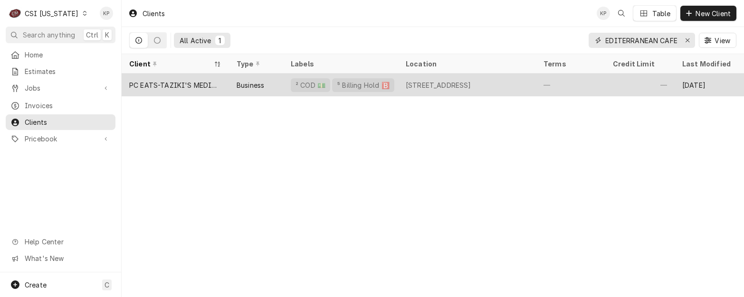
type input "PC EATS-TAZIKI'S MEDITERRANEAN CAFE"
click at [197, 84] on div "PC EATS-TAZIKI'S MEDITERRANEAN CAFE" at bounding box center [175, 85] width 92 height 10
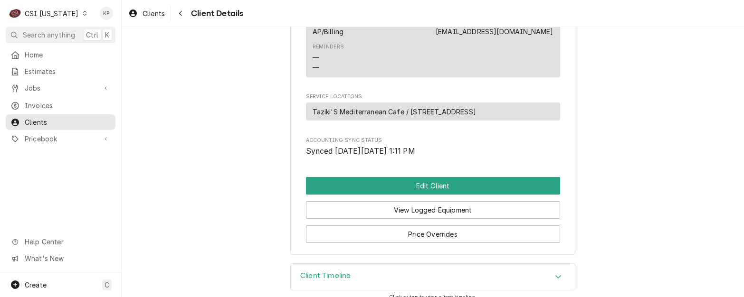
scroll to position [475, 0]
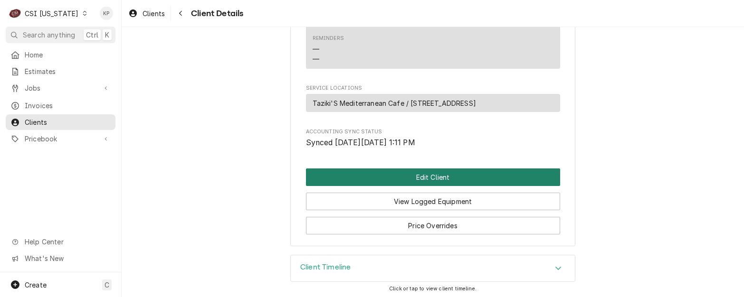
click at [472, 186] on button "Edit Client" at bounding box center [433, 178] width 254 height 18
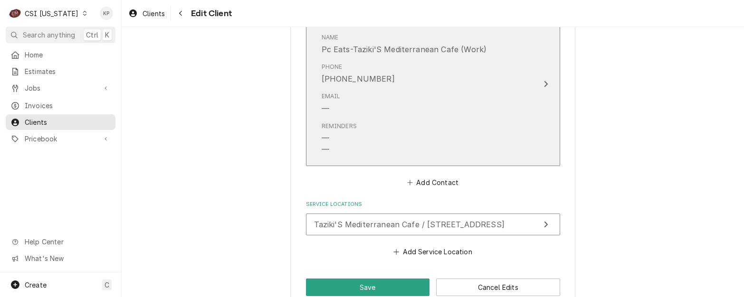
scroll to position [887, 0]
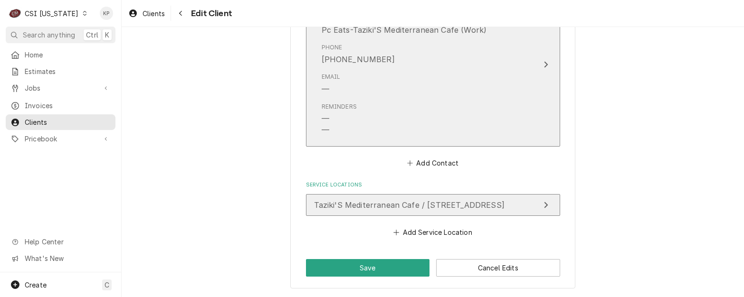
click at [500, 204] on span "Taziki'S Mediterranean Cafe / [STREET_ADDRESS]" at bounding box center [409, 204] width 190 height 9
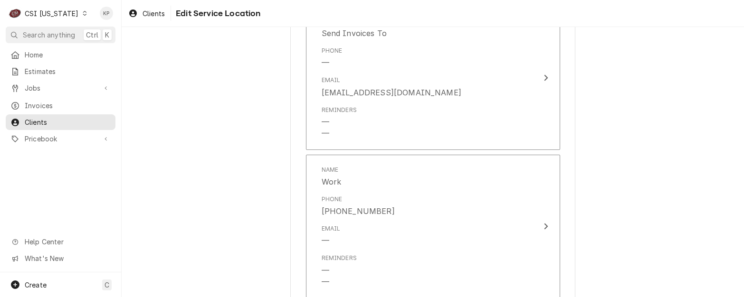
scroll to position [937, 0]
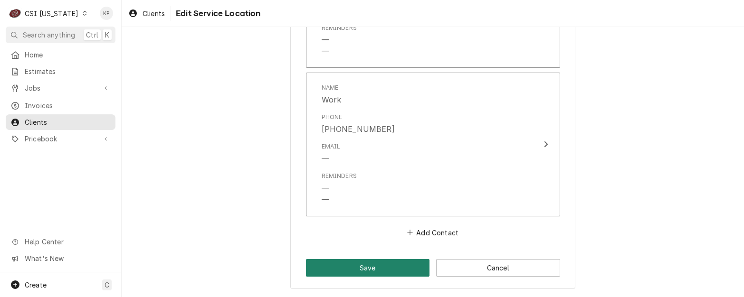
click at [396, 263] on button "Save" at bounding box center [368, 268] width 124 height 18
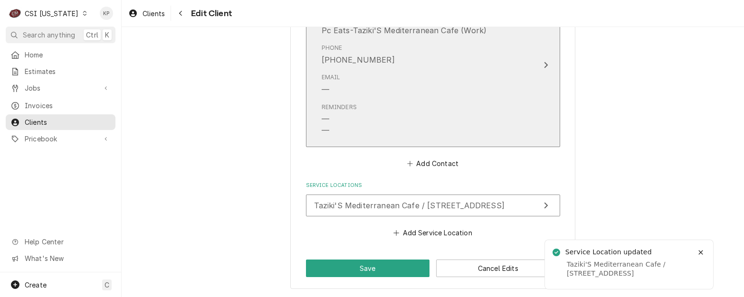
scroll to position [887, 0]
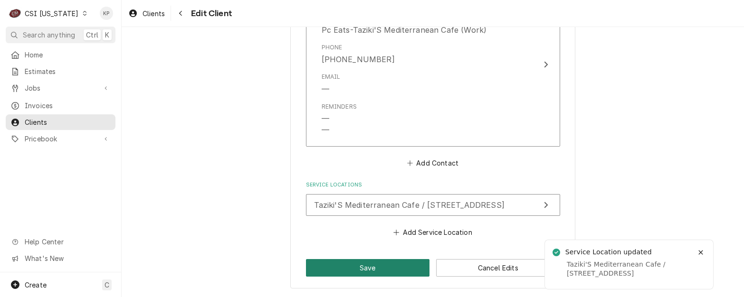
click at [387, 264] on button "Save" at bounding box center [368, 268] width 124 height 18
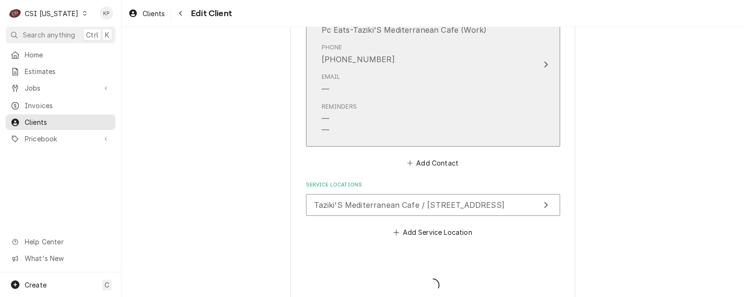
type textarea "x"
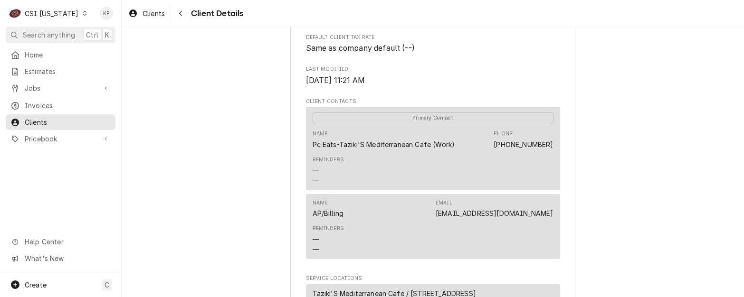
scroll to position [299, 0]
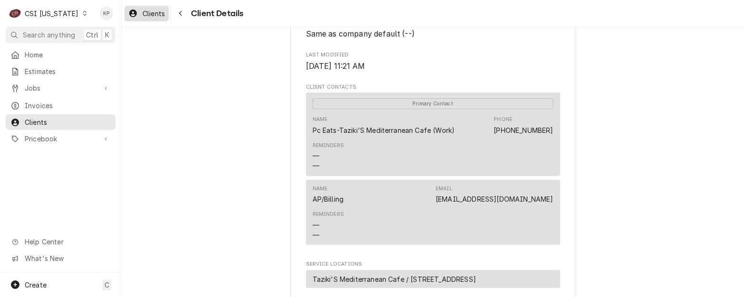
click at [159, 10] on span "Clients" at bounding box center [153, 14] width 22 height 10
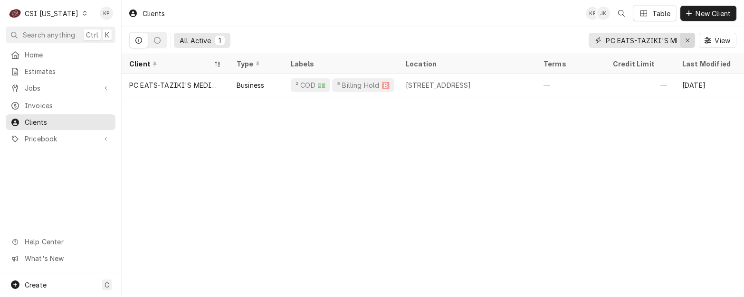
click at [687, 38] on icon "Erase input" at bounding box center [687, 40] width 5 height 7
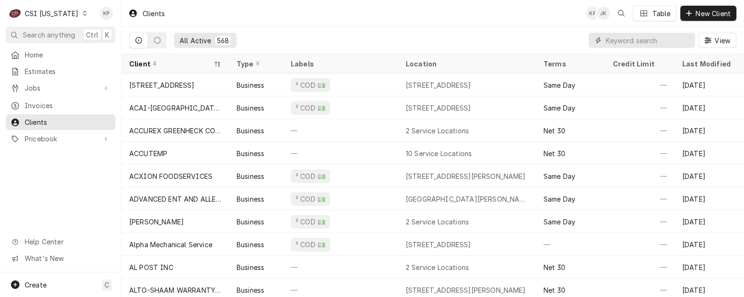
paste input "THE LEGACY COMPANY"
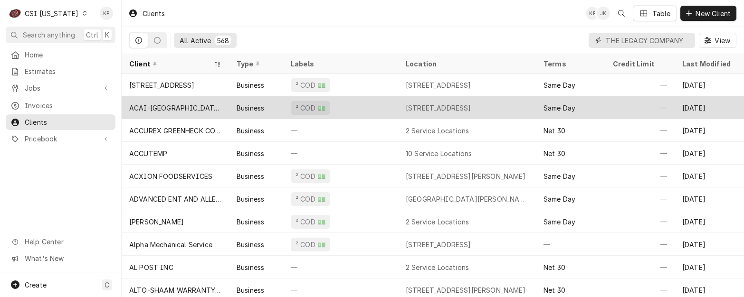
scroll to position [0, 8]
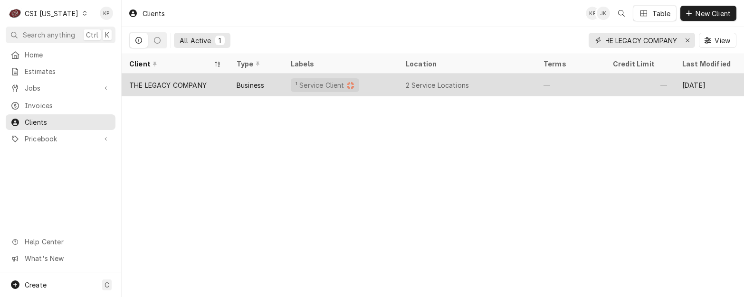
type input "THE LEGACY COMPANY"
click at [140, 81] on div "THE LEGACY COMPANY" at bounding box center [167, 85] width 77 height 10
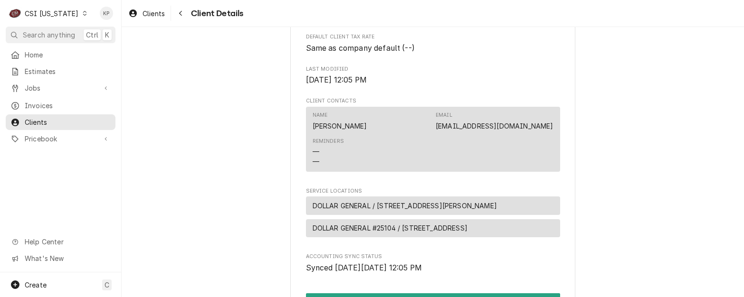
scroll to position [285, 0]
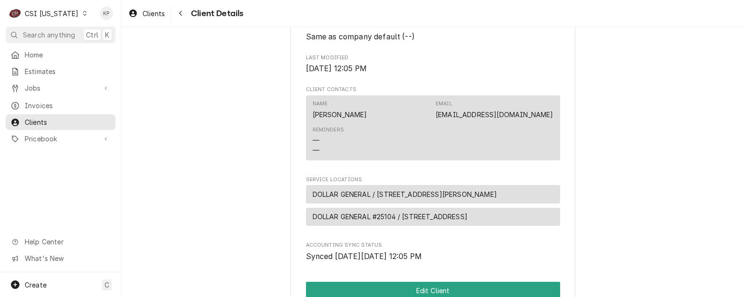
click at [689, 130] on div "THE LEGACY COMPANY Client Type Business Industry Type Commercial Billing Addres…" at bounding box center [433, 55] width 622 height 626
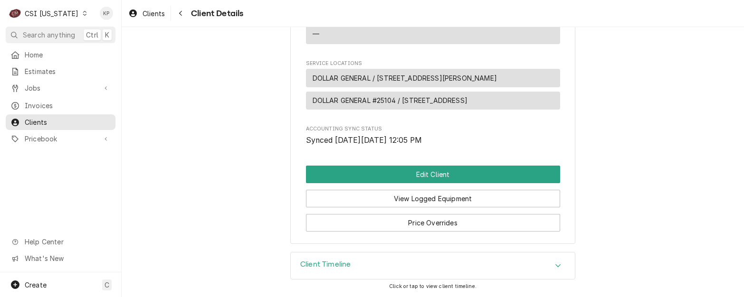
scroll to position [412, 0]
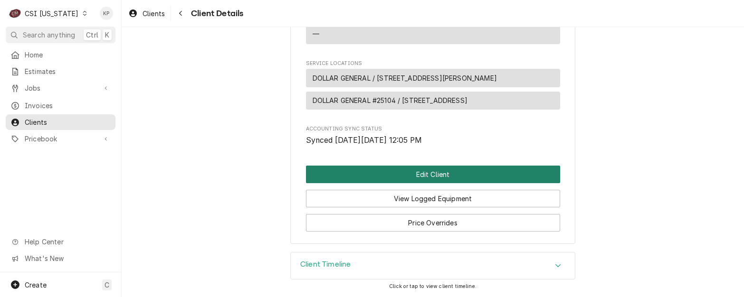
click at [467, 176] on button "Edit Client" at bounding box center [433, 175] width 254 height 18
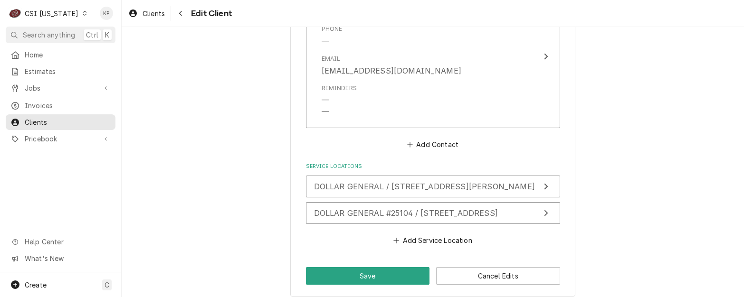
scroll to position [745, 0]
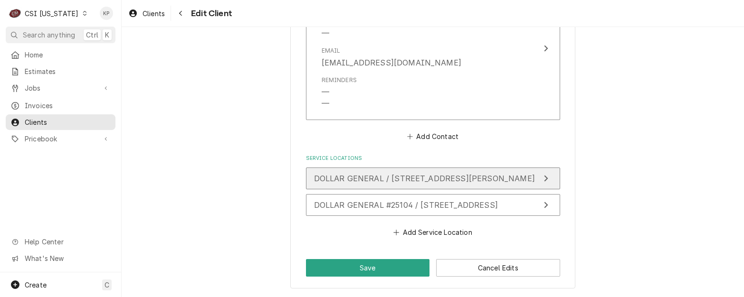
click at [382, 177] on span "DOLLAR GENERAL / [STREET_ADDRESS][PERSON_NAME]" at bounding box center [424, 178] width 221 height 9
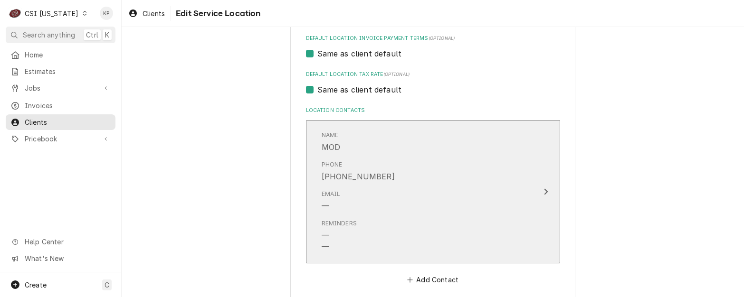
scroll to position [472, 0]
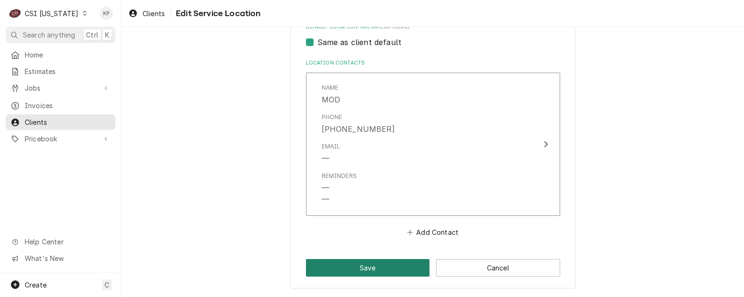
click at [362, 259] on button "Save" at bounding box center [368, 268] width 124 height 18
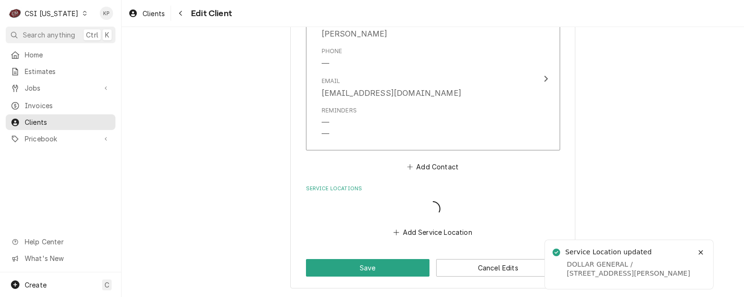
scroll to position [715, 0]
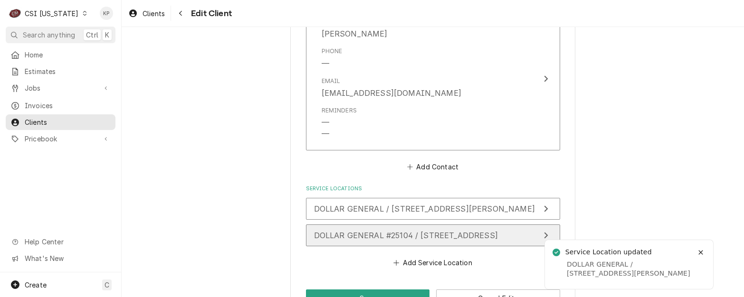
click at [410, 235] on span "DOLLAR GENERAL #25104 / 602 Eminence Rd, New Castle, KY 40050" at bounding box center [406, 235] width 184 height 9
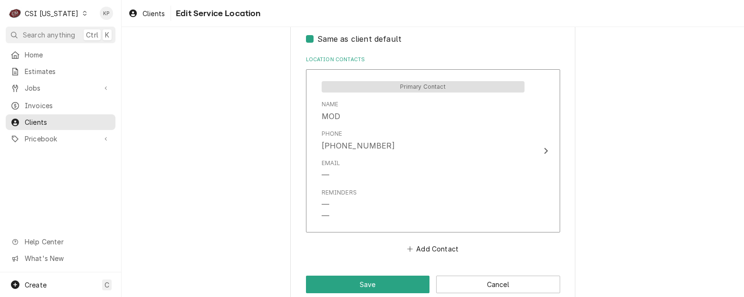
scroll to position [491, 0]
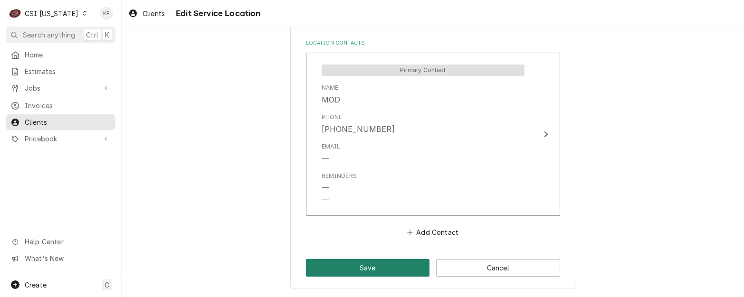
click at [401, 263] on button "Save" at bounding box center [368, 268] width 124 height 18
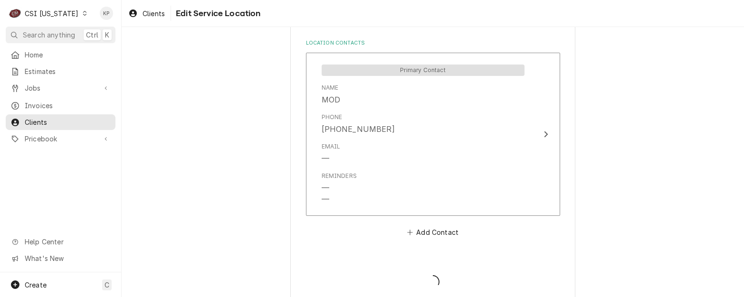
type textarea "x"
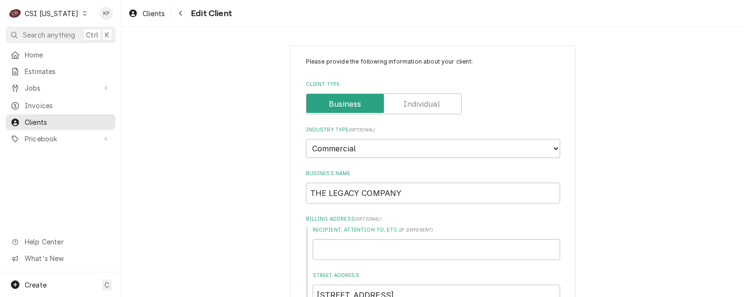
click at [83, 13] on icon "Dynamic Content Wrapper" at bounding box center [85, 13] width 4 height 5
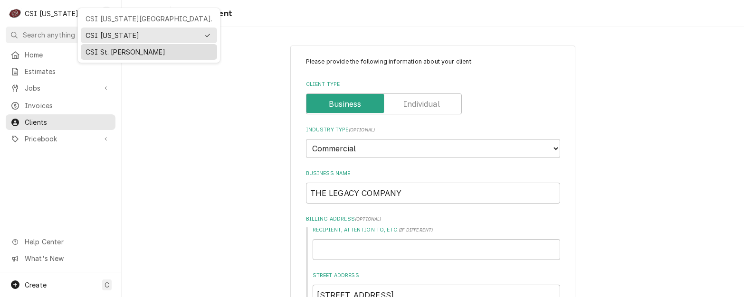
click at [103, 50] on div "CSI St. Louis" at bounding box center [148, 52] width 127 height 10
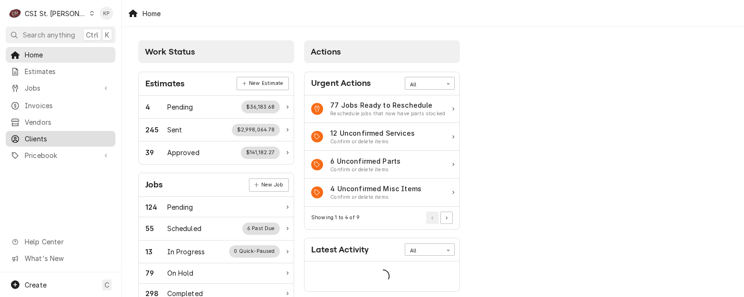
click at [39, 134] on span "Clients" at bounding box center [68, 139] width 86 height 10
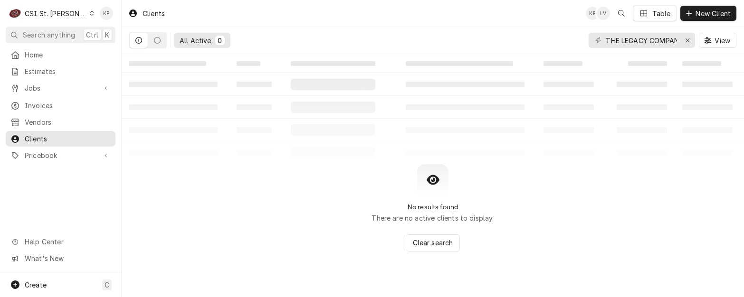
click at [90, 15] on icon "Dynamic Content Wrapper" at bounding box center [92, 13] width 4 height 5
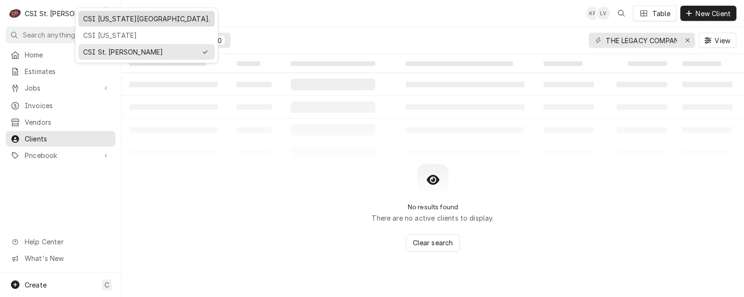
click at [96, 18] on div "CSI Kansas City." at bounding box center [146, 19] width 127 height 10
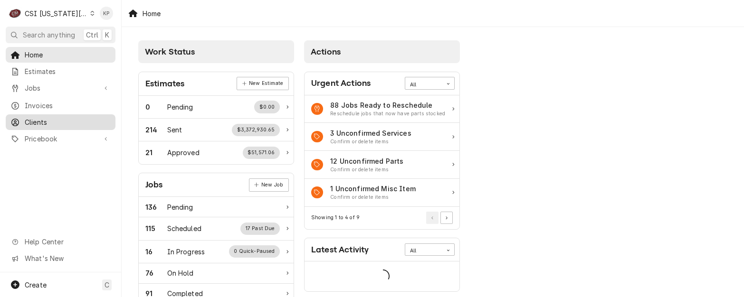
click at [41, 123] on span "Clients" at bounding box center [68, 122] width 86 height 10
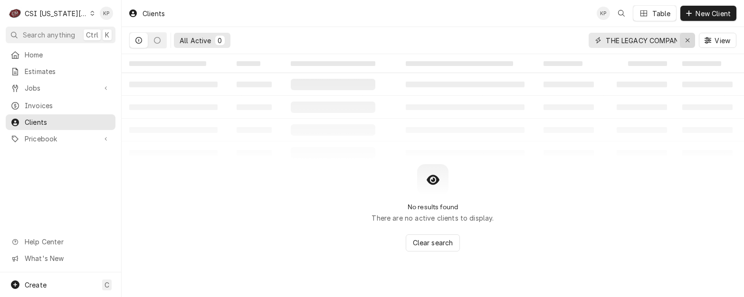
click at [685, 39] on icon "Erase input" at bounding box center [687, 40] width 5 height 7
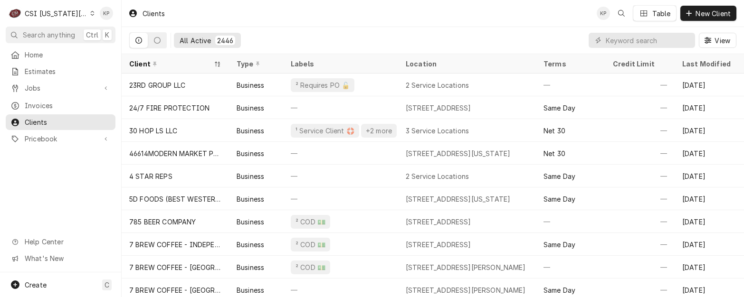
click at [90, 11] on icon "Dynamic Content Wrapper" at bounding box center [92, 13] width 4 height 5
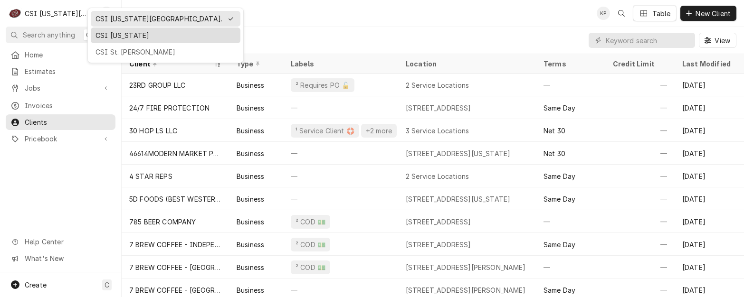
click at [104, 33] on div "CSI [US_STATE]" at bounding box center [165, 35] width 140 height 10
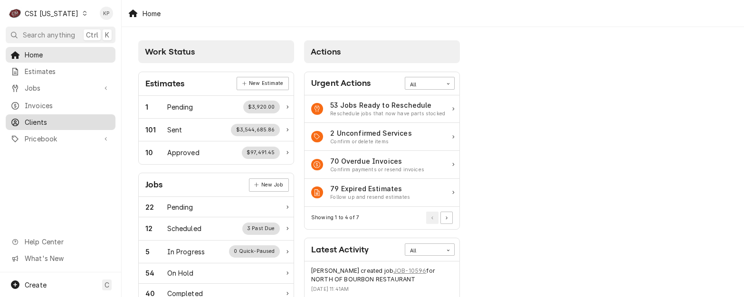
click at [44, 117] on span "Clients" at bounding box center [68, 122] width 86 height 10
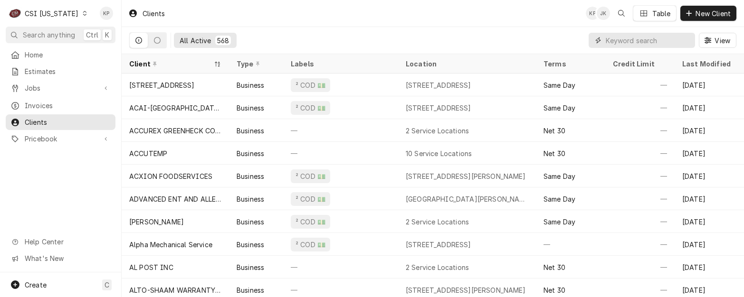
click at [617, 39] on input "Dynamic Content Wrapper" at bounding box center [647, 40] width 85 height 15
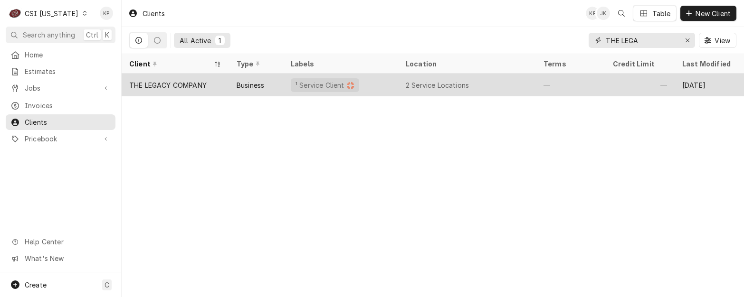
type input "THE LEGA"
click at [194, 81] on div "THE LEGACY COMPANY" at bounding box center [167, 85] width 77 height 10
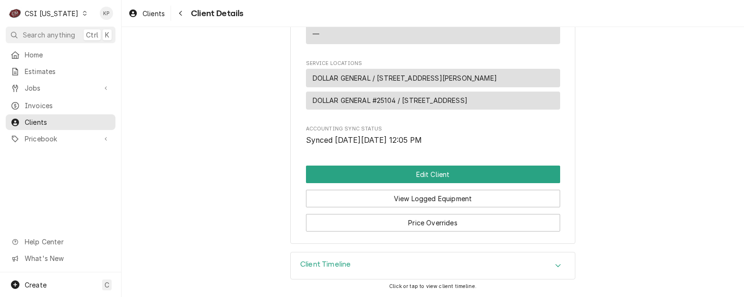
scroll to position [412, 0]
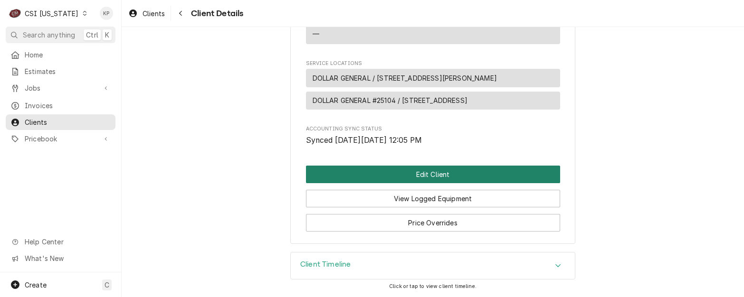
click at [414, 170] on button "Edit Client" at bounding box center [433, 175] width 254 height 18
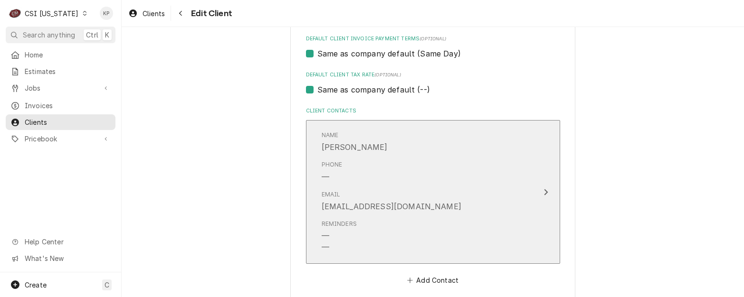
scroll to position [617, 0]
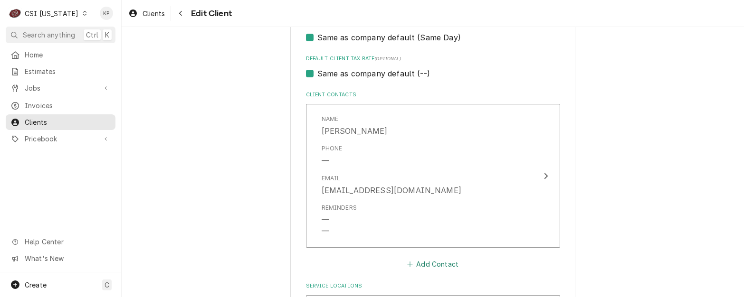
click at [407, 263] on icon "Client Contacts" at bounding box center [410, 264] width 6 height 7
type textarea "x"
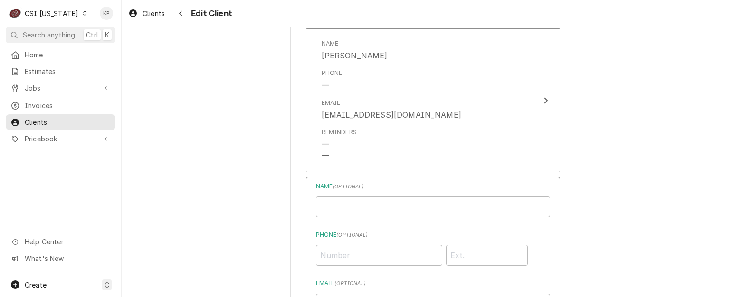
scroll to position [712, 0]
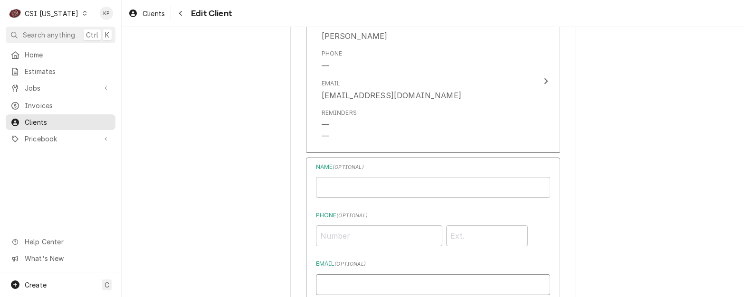
drag, startPoint x: 333, startPoint y: 209, endPoint x: 320, endPoint y: 286, distance: 78.1
click at [320, 286] on input "Email ( optional )" at bounding box center [433, 284] width 234 height 21
paste input "AP@legacyserviceandsupply.com <ap@legacyserviceandsupply.com>"
drag, startPoint x: 412, startPoint y: 287, endPoint x: 246, endPoint y: 273, distance: 166.8
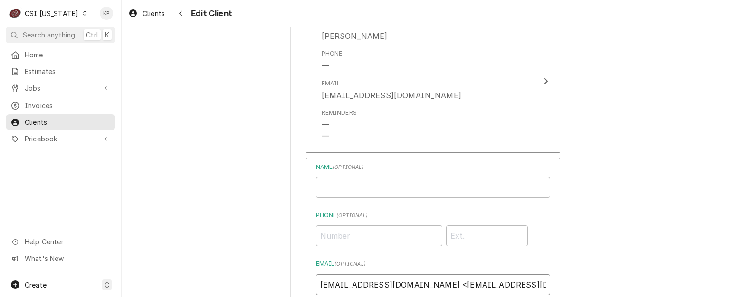
click at [453, 291] on input "ap@legacyserviceandsupply.com>" at bounding box center [433, 284] width 234 height 21
type input "ap@legacyserviceandsupply.com"
click at [358, 184] on input "Business Name" at bounding box center [433, 187] width 234 height 21
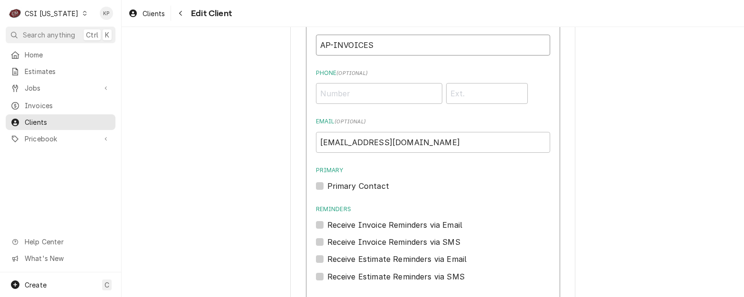
scroll to position [902, 0]
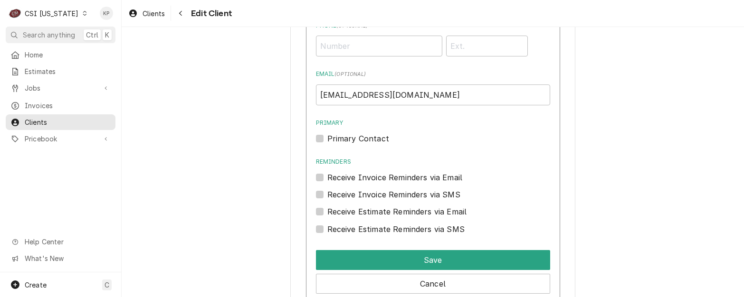
type input "AP-INVOICES"
click at [327, 135] on label "Primary Contact" at bounding box center [358, 138] width 62 height 11
click at [327, 135] on input "Primary" at bounding box center [444, 143] width 234 height 21
checkbox input "true"
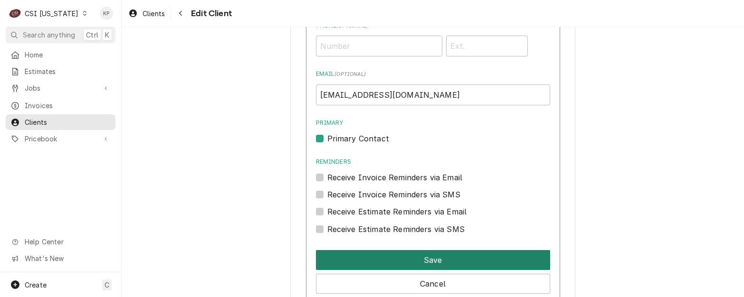
click at [385, 258] on button "Save" at bounding box center [433, 260] width 234 height 20
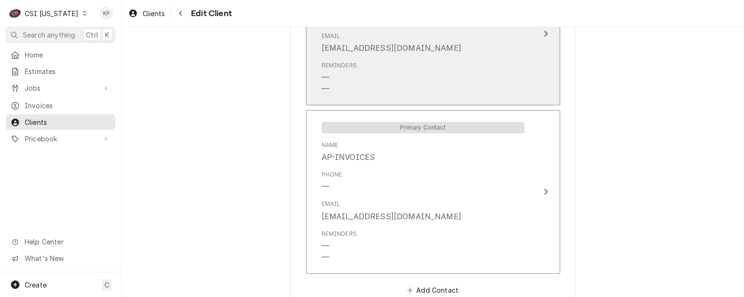
scroll to position [617, 0]
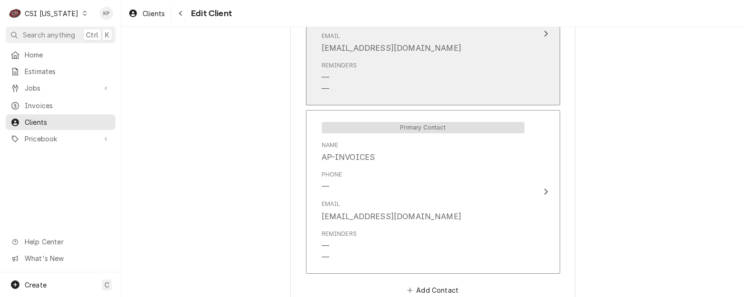
click at [391, 80] on div "Reminders — —" at bounding box center [422, 77] width 203 height 41
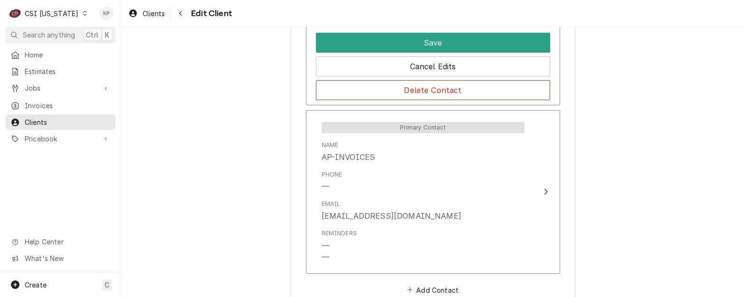
click at [420, 87] on button "Delete Contact" at bounding box center [433, 90] width 234 height 20
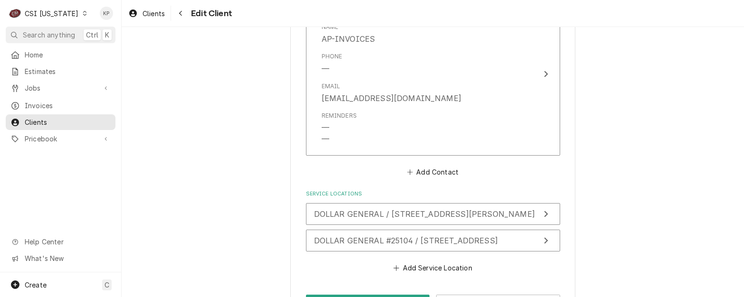
scroll to position [765, 0]
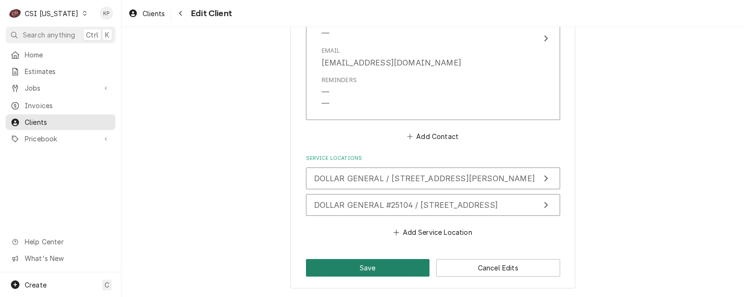
click at [394, 263] on button "Save" at bounding box center [368, 268] width 124 height 18
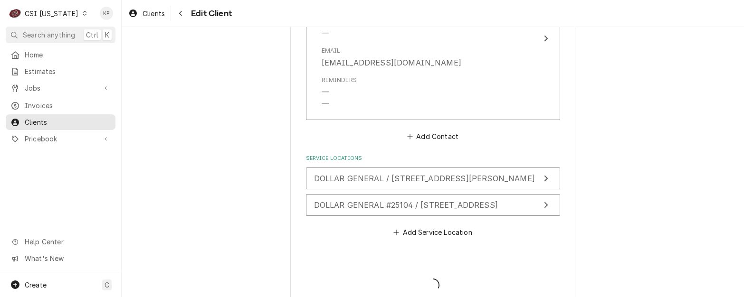
type textarea "x"
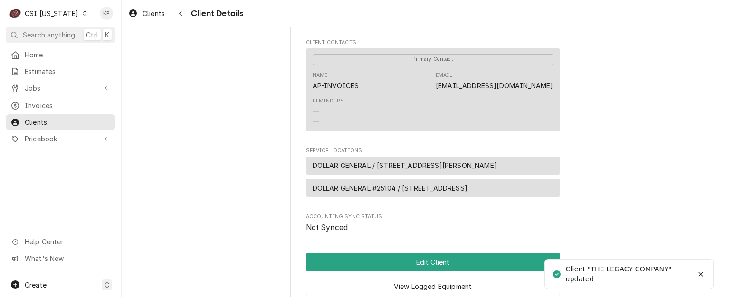
scroll to position [332, 0]
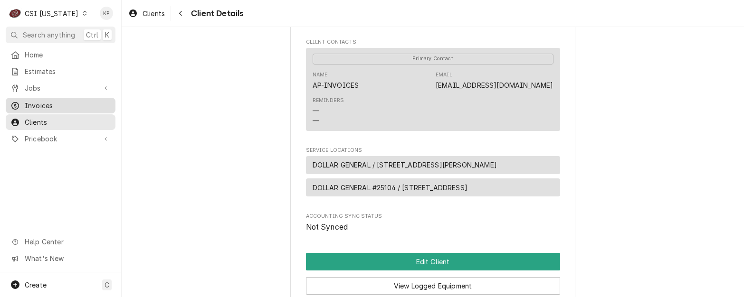
click at [37, 101] on span "Invoices" at bounding box center [68, 106] width 86 height 10
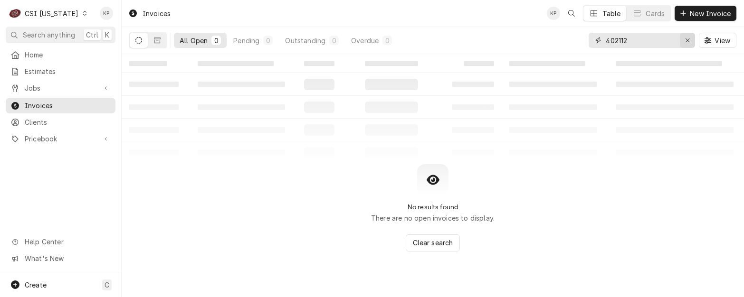
click at [685, 40] on icon "Erase input" at bounding box center [687, 40] width 5 height 7
click at [639, 42] on input "Dynamic Content Wrapper" at bounding box center [649, 40] width 89 height 15
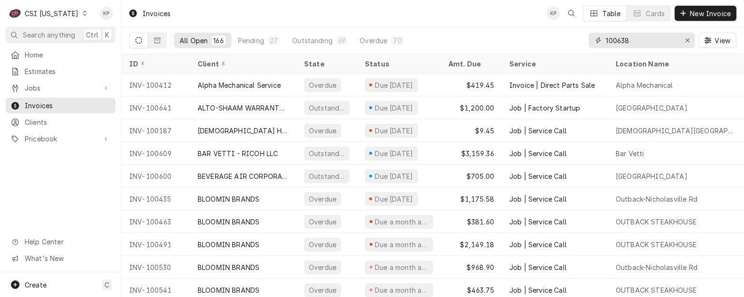
type input "100638"
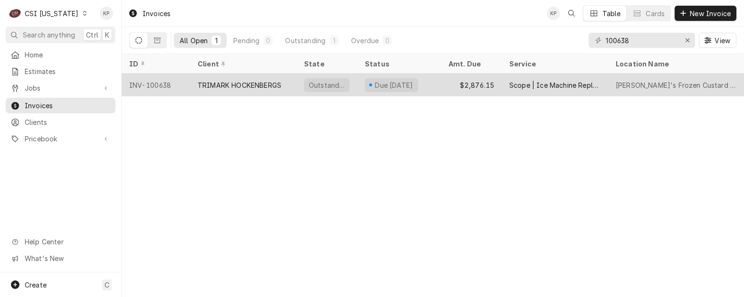
click at [149, 85] on div "INV-100638" at bounding box center [156, 85] width 68 height 23
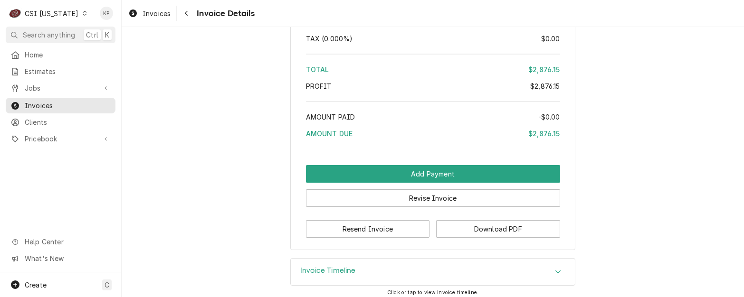
scroll to position [1807, 0]
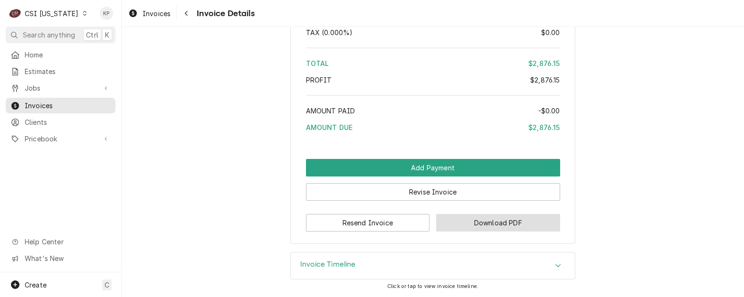
click at [461, 217] on button "Download PDF" at bounding box center [498, 223] width 124 height 18
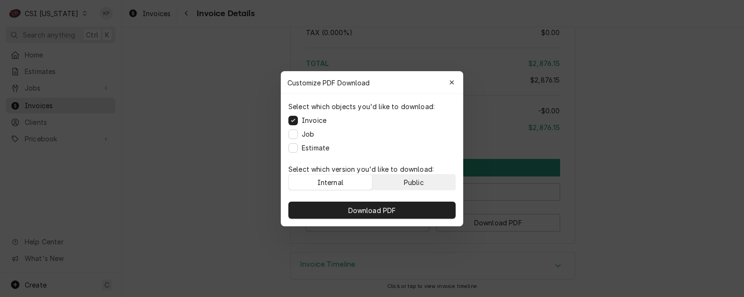
click at [436, 181] on button "Public" at bounding box center [413, 182] width 83 height 15
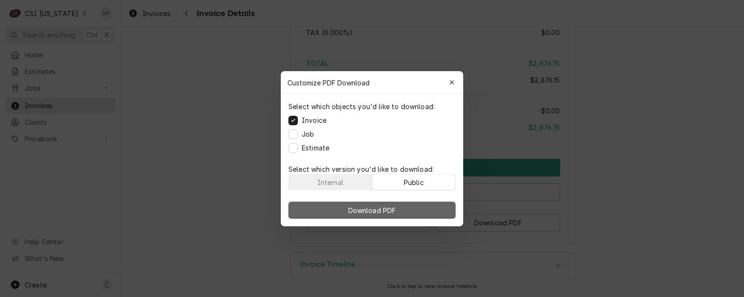
click at [433, 205] on button "Download PDF" at bounding box center [371, 210] width 167 height 17
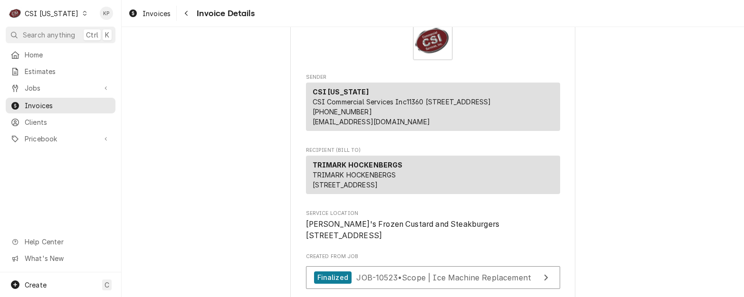
scroll to position [0, 0]
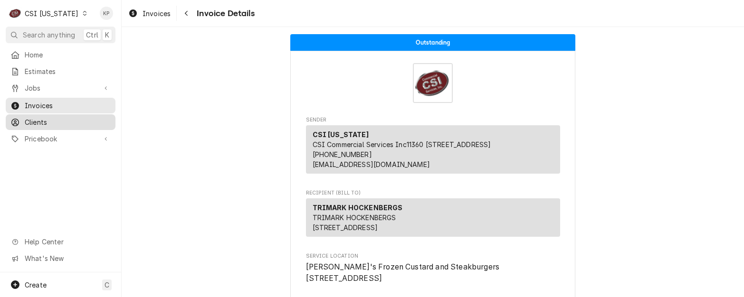
drag, startPoint x: 40, startPoint y: 116, endPoint x: 67, endPoint y: 97, distance: 33.1
click at [40, 117] on span "Clients" at bounding box center [68, 122] width 86 height 10
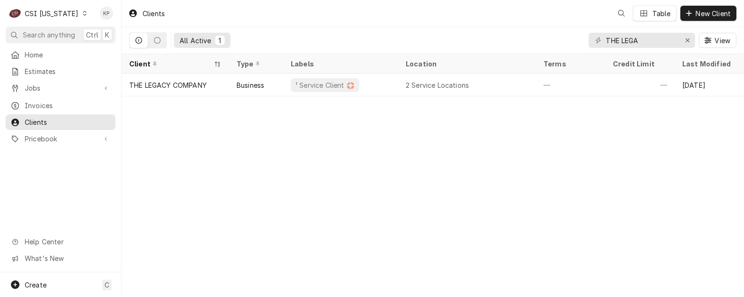
click at [162, 14] on div "Clients" at bounding box center [146, 14] width 44 height 16
click at [688, 39] on icon "Erase input" at bounding box center [687, 40] width 4 height 4
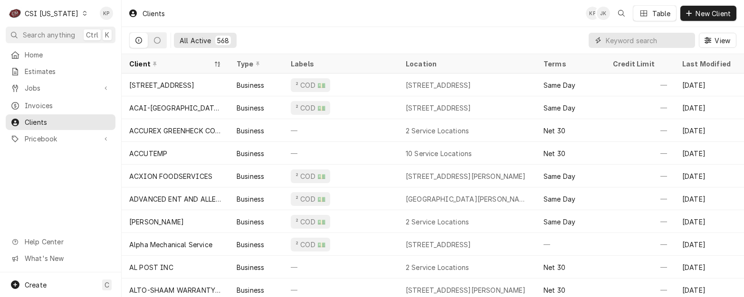
paste input "TRIMARK HOCKENBERGS"
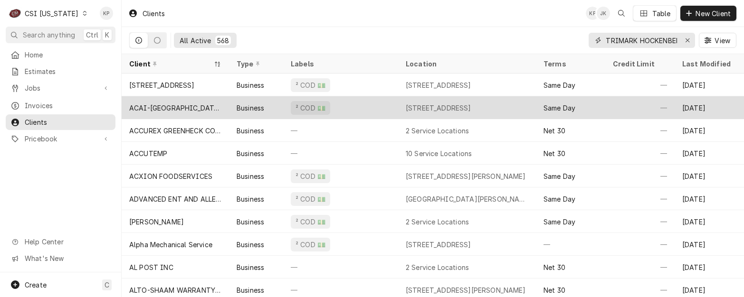
scroll to position [0, 14]
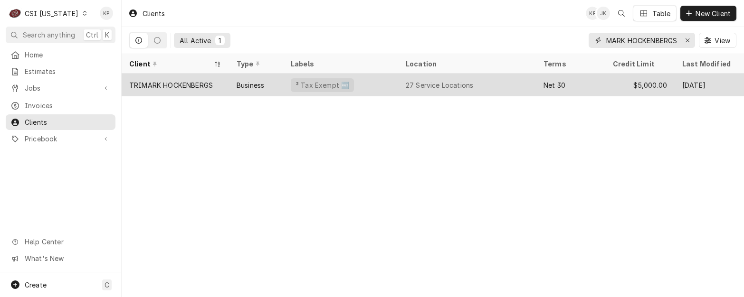
type input "TRIMARK HOCKENBERGS"
click at [199, 84] on div "TRIMARK HOCKENBERGS" at bounding box center [171, 85] width 84 height 10
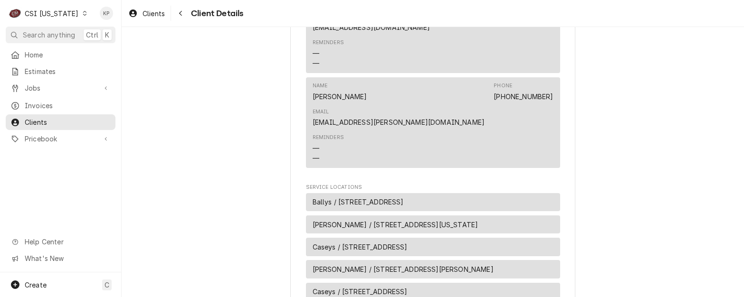
scroll to position [380, 0]
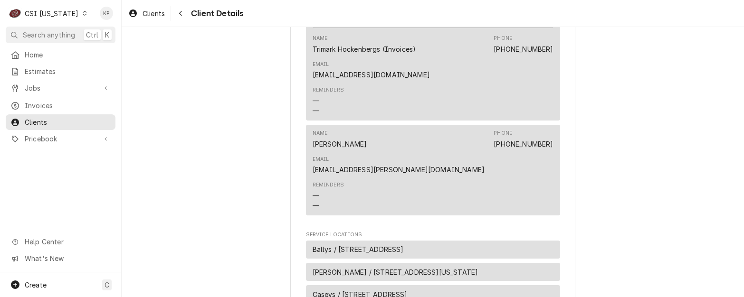
click at [430, 71] on link "Oma.Ap@Trimarkusa.com" at bounding box center [370, 75] width 117 height 8
drag, startPoint x: 549, startPoint y: 60, endPoint x: 464, endPoint y: 60, distance: 85.0
click at [464, 60] on div "Primary Contact Name Trimark Hockenbergs (Invoices) Phone (515) 318-3974 Email …" at bounding box center [433, 65] width 254 height 109
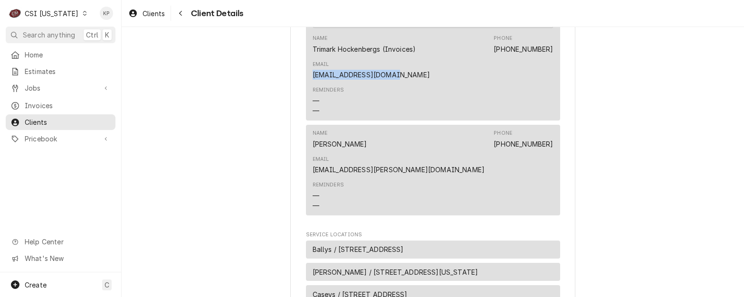
copy link "Oma.Ap@Trimarkusa.com"
click at [74, 9] on div "C CSI Kentucky" at bounding box center [48, 13] width 85 height 19
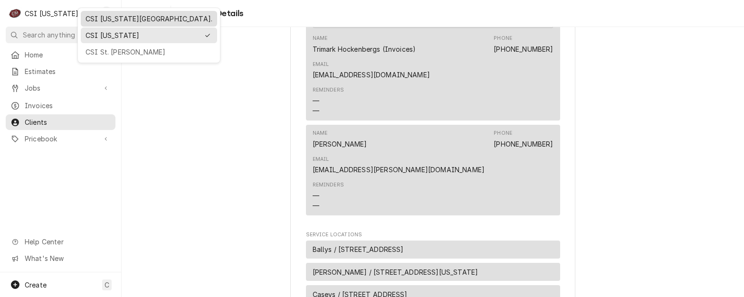
click at [105, 14] on div "CSI Kansas City." at bounding box center [148, 19] width 127 height 10
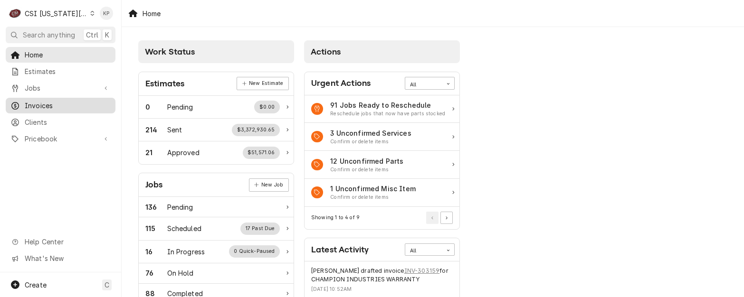
click at [20, 104] on div "Invoices" at bounding box center [60, 106] width 100 height 10
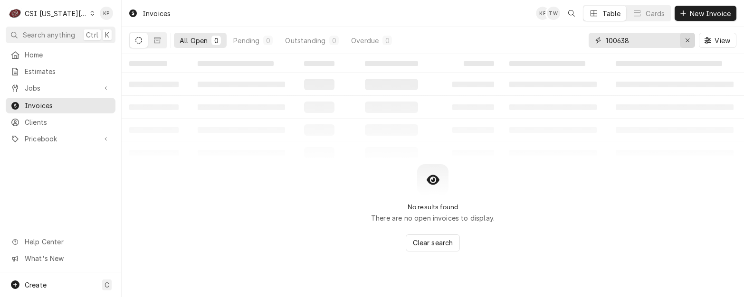
click at [688, 38] on icon "Erase input" at bounding box center [687, 40] width 5 height 7
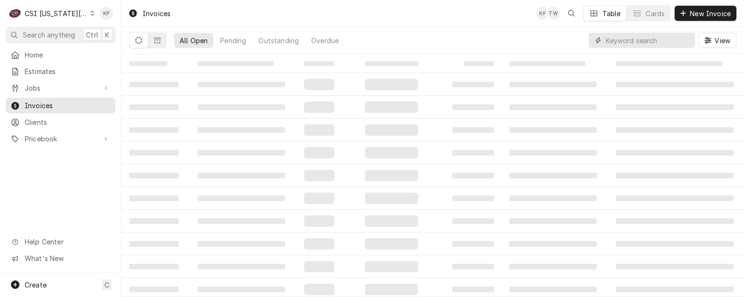
click at [624, 39] on input "Dynamic Content Wrapper" at bounding box center [647, 40] width 85 height 15
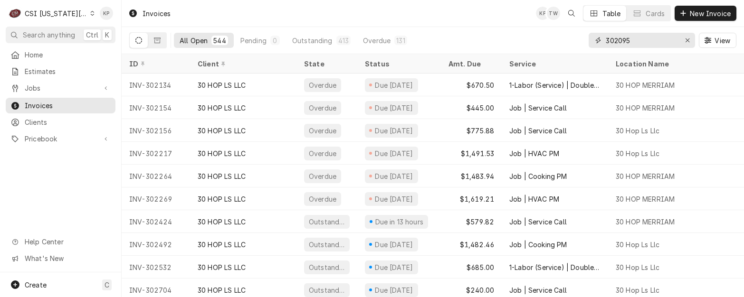
type input "302095"
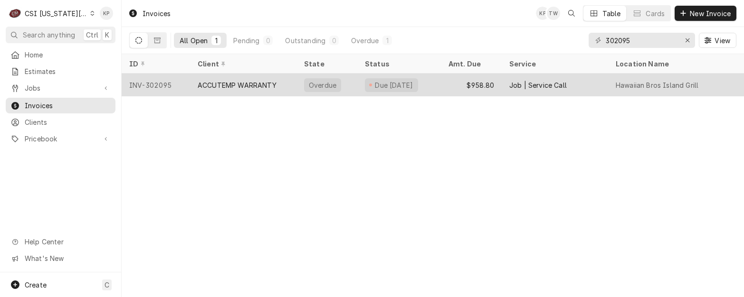
click at [164, 82] on div "INV-302095" at bounding box center [156, 85] width 68 height 23
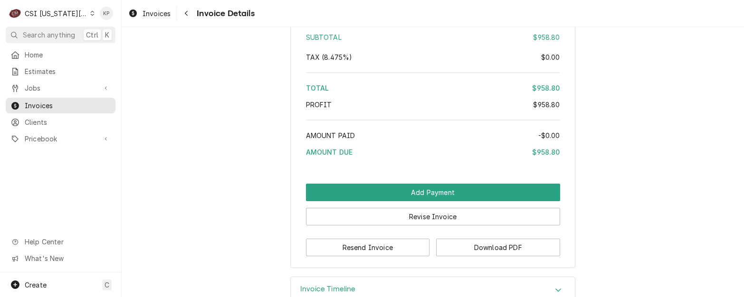
scroll to position [1859, 0]
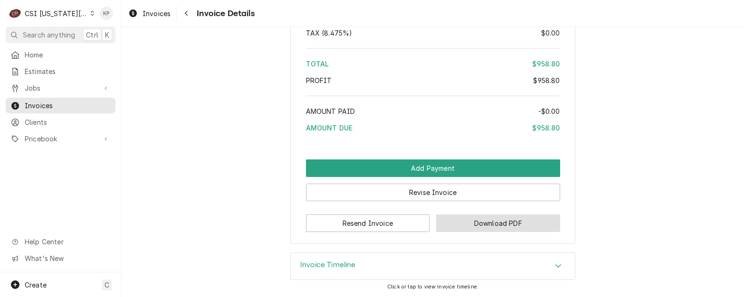
click at [455, 222] on button "Download PDF" at bounding box center [498, 224] width 124 height 18
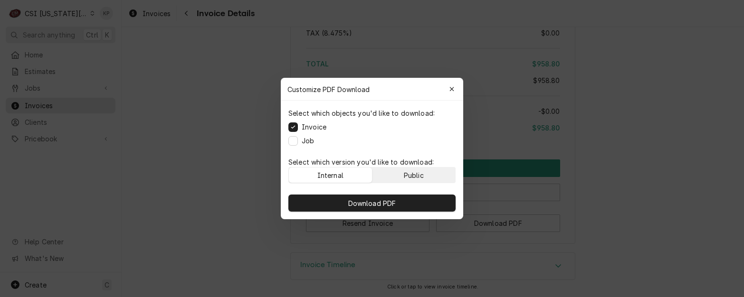
click at [421, 173] on div "Public" at bounding box center [414, 175] width 20 height 10
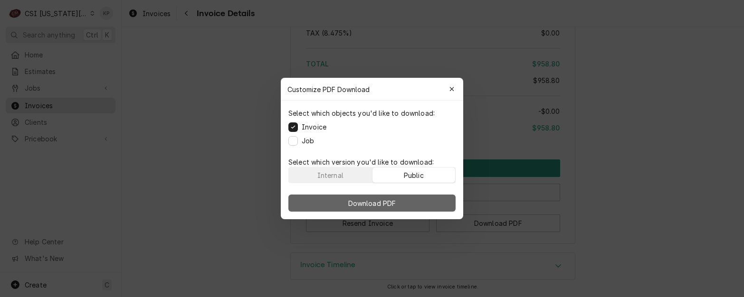
click at [417, 201] on button "Download PDF" at bounding box center [371, 203] width 167 height 17
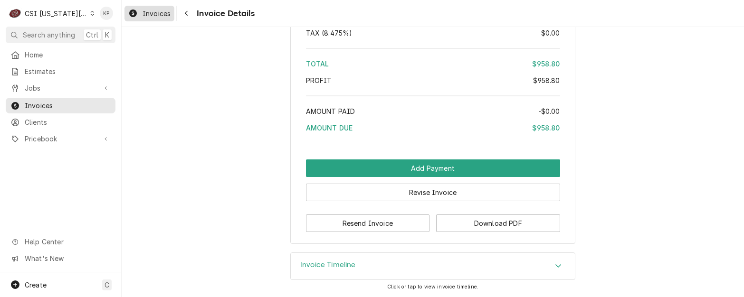
click at [151, 14] on span "Invoices" at bounding box center [156, 14] width 28 height 10
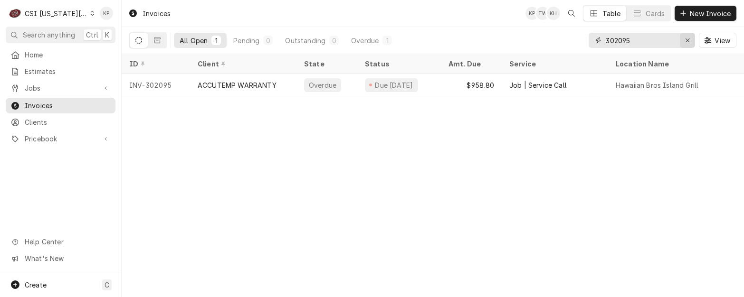
click at [689, 41] on icon "Erase input" at bounding box center [687, 40] width 5 height 7
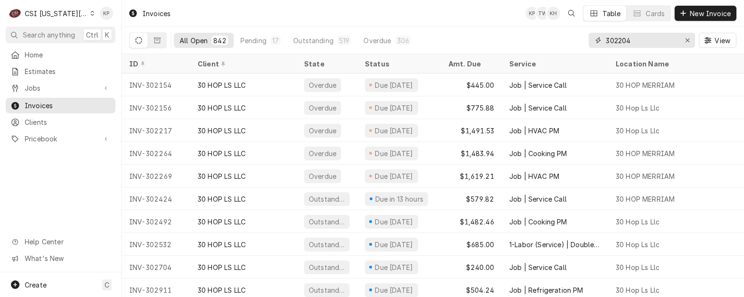
type input "302204"
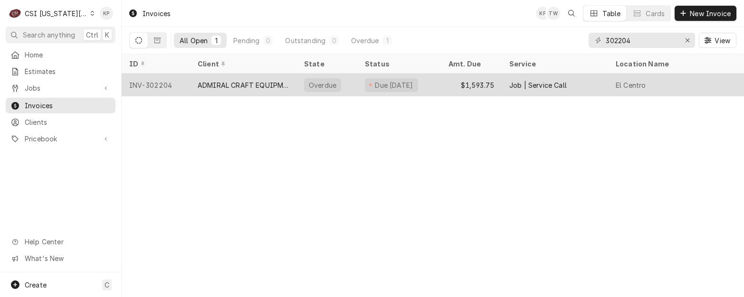
click at [153, 83] on div "INV-302204" at bounding box center [156, 85] width 68 height 23
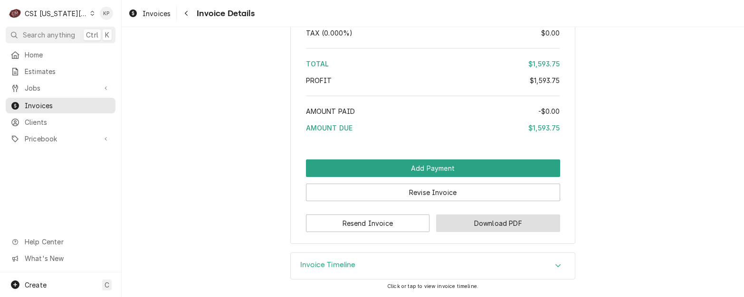
scroll to position [1866, 0]
click at [476, 221] on button "Download PDF" at bounding box center [498, 224] width 124 height 18
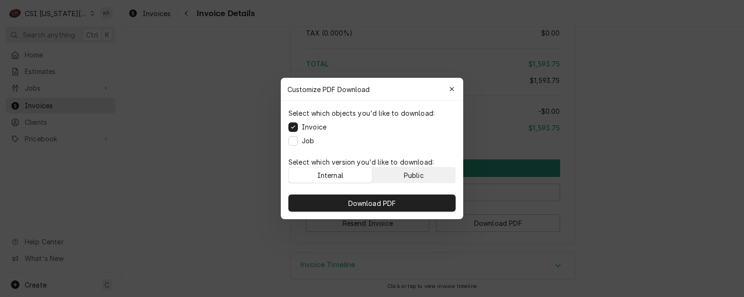
click at [434, 175] on button "Public" at bounding box center [413, 175] width 83 height 15
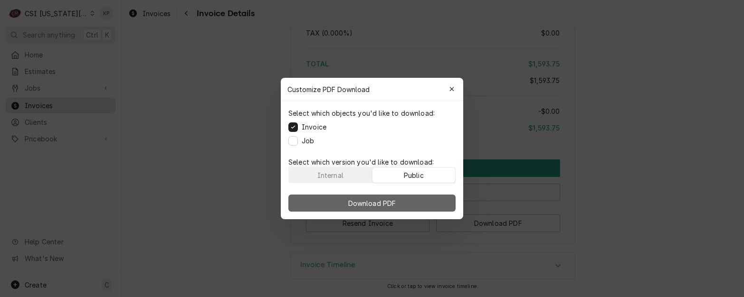
click at [436, 200] on button "Download PDF" at bounding box center [371, 203] width 167 height 17
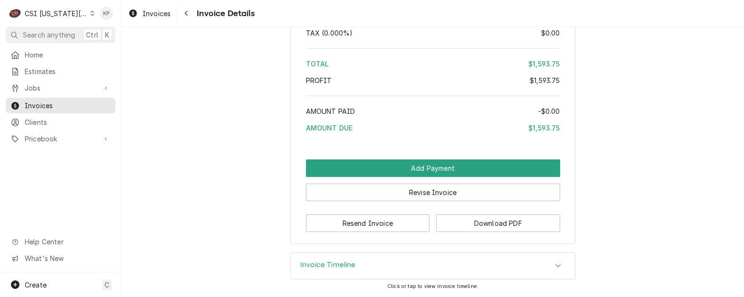
drag, startPoint x: 82, startPoint y: 14, endPoint x: 83, endPoint y: 19, distance: 5.3
click at [90, 14] on div "Dynamic Content Wrapper" at bounding box center [92, 13] width 4 height 7
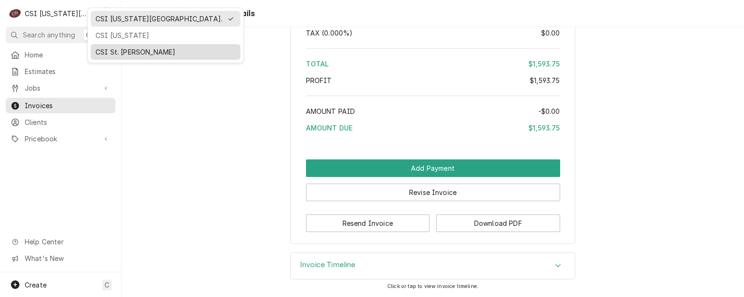
click at [101, 49] on div "CSI St. [PERSON_NAME]" at bounding box center [165, 52] width 140 height 10
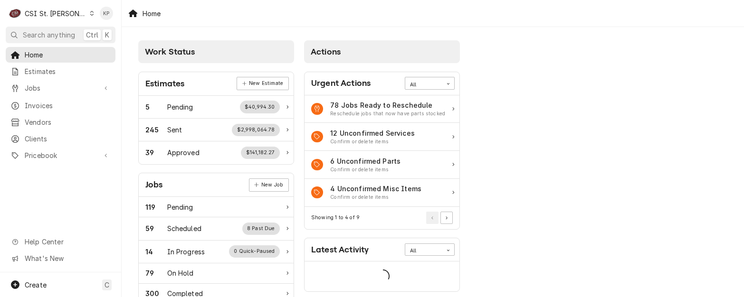
click at [43, 104] on span "Invoices" at bounding box center [68, 106] width 86 height 10
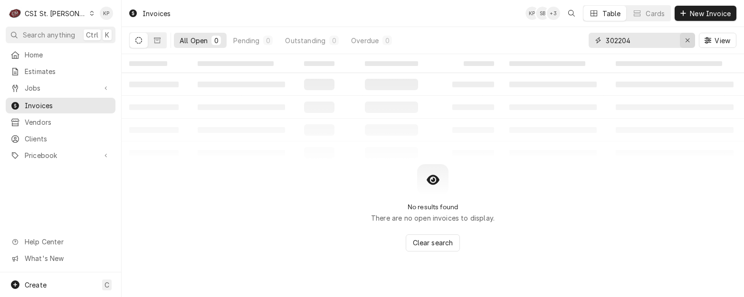
click at [686, 41] on icon "Erase input" at bounding box center [687, 40] width 5 height 7
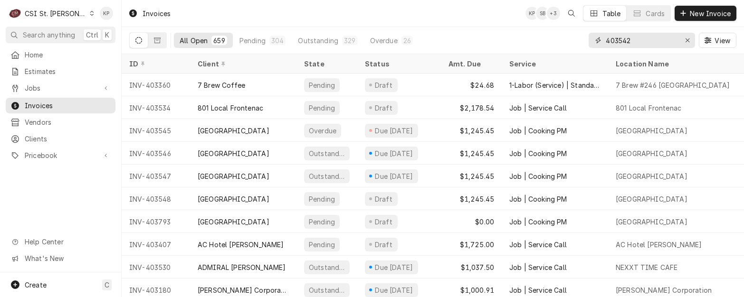
type input "403542"
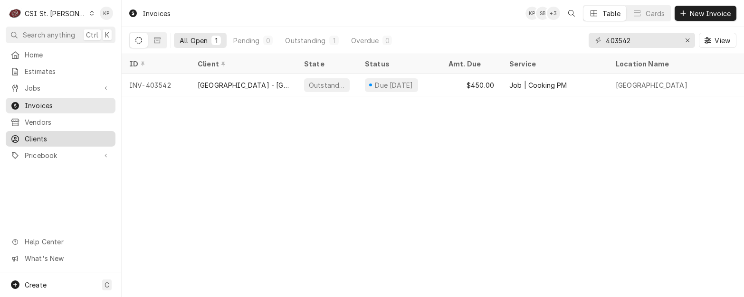
click at [35, 135] on span "Clients" at bounding box center [68, 139] width 86 height 10
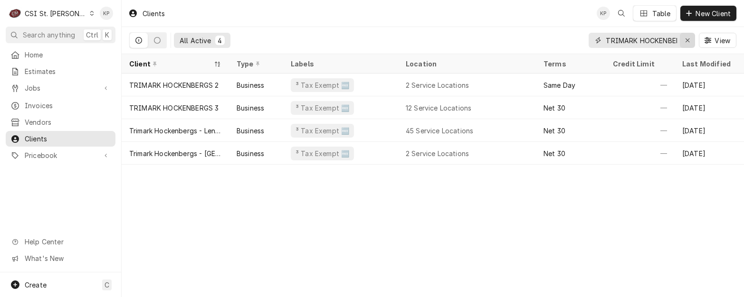
click at [685, 39] on icon "Erase input" at bounding box center [687, 40] width 5 height 7
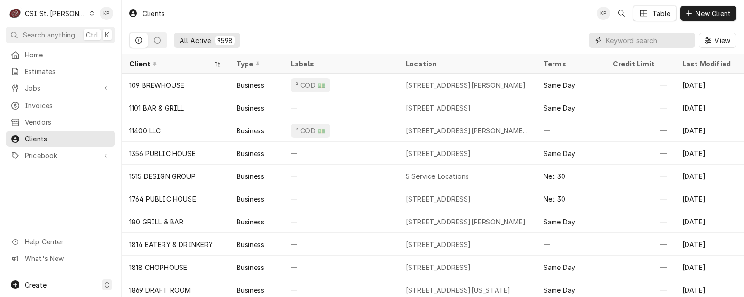
paste input "CATHEDRAL TOWER"
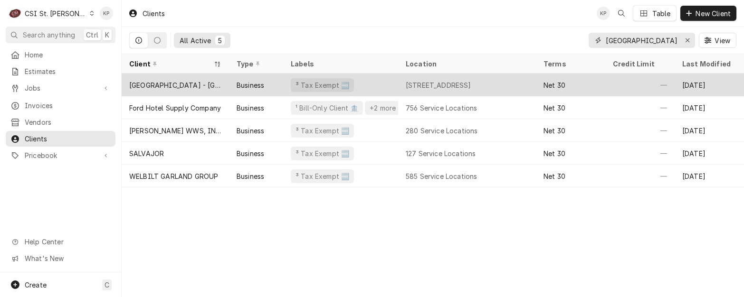
type input "CATHEDRAL TOWER"
click at [183, 86] on div "[GEOGRAPHIC_DATA] - [GEOGRAPHIC_DATA]" at bounding box center [175, 85] width 92 height 10
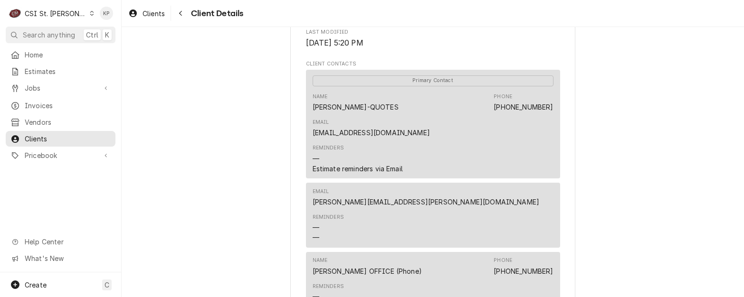
scroll to position [332, 0]
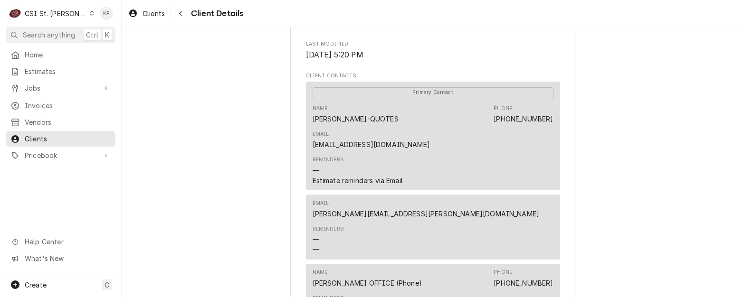
click at [473, 153] on div "Reminders — Estimate reminders via Email" at bounding box center [432, 171] width 241 height 36
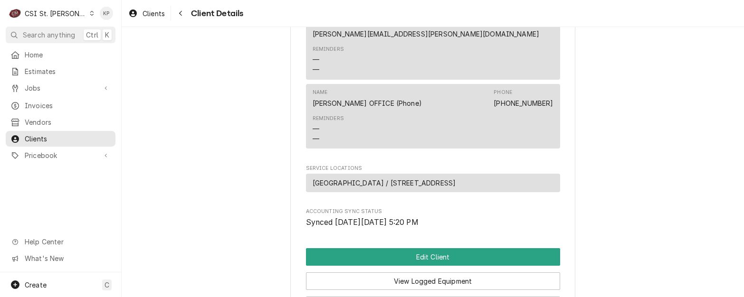
scroll to position [522, 0]
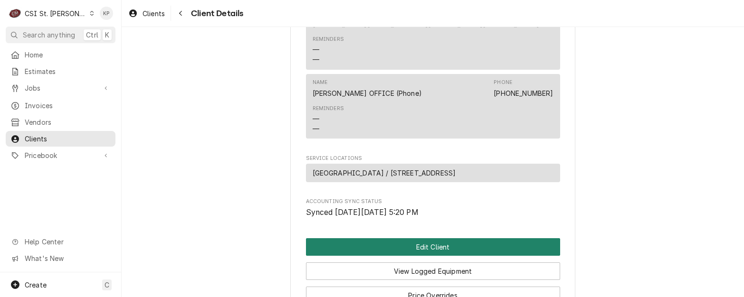
click at [434, 238] on button "Edit Client" at bounding box center [433, 247] width 254 height 18
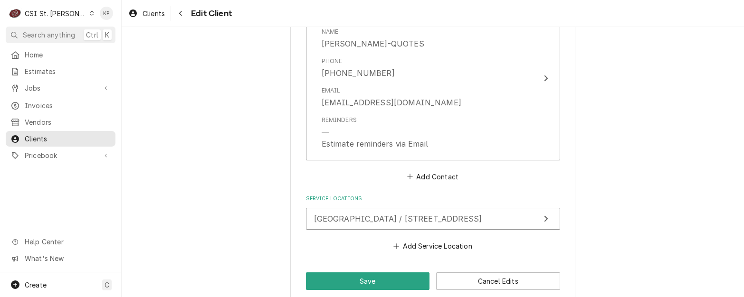
scroll to position [1113, 0]
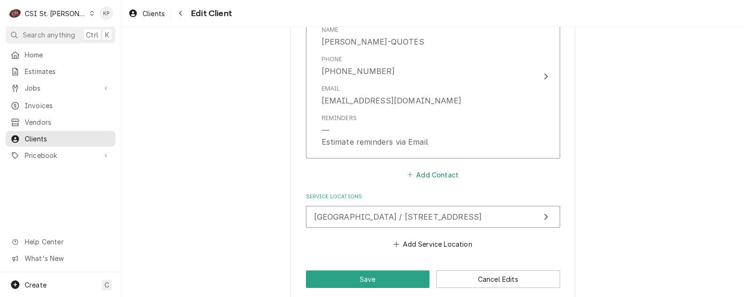
click at [414, 168] on button "Add Contact" at bounding box center [432, 174] width 55 height 13
type textarea "x"
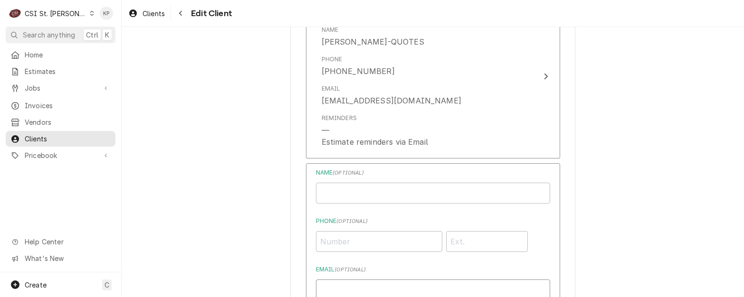
click at [334, 280] on input "Email ( optional )" at bounding box center [433, 290] width 234 height 21
type input "[EMAIL_ADDRESS][DOMAIN_NAME]"
click at [340, 188] on input "Business Name" at bounding box center [433, 193] width 234 height 21
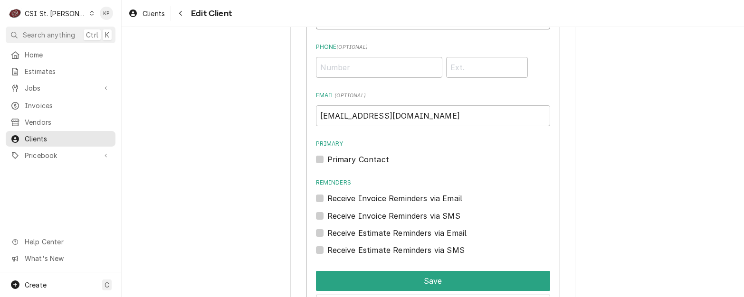
scroll to position [1303, 0]
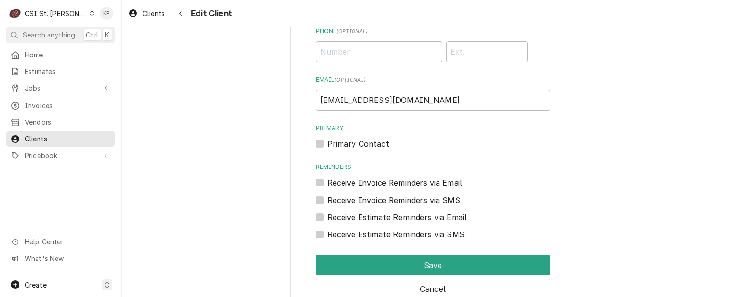
type input "INVOICE-COUPA"
click at [327, 138] on label "Primary Contact" at bounding box center [358, 143] width 62 height 11
click at [327, 138] on input "Primary" at bounding box center [444, 148] width 234 height 21
checkbox input "true"
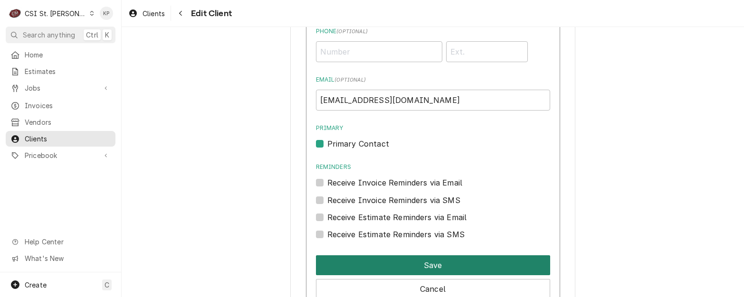
click at [402, 255] on button "Save" at bounding box center [433, 265] width 234 height 20
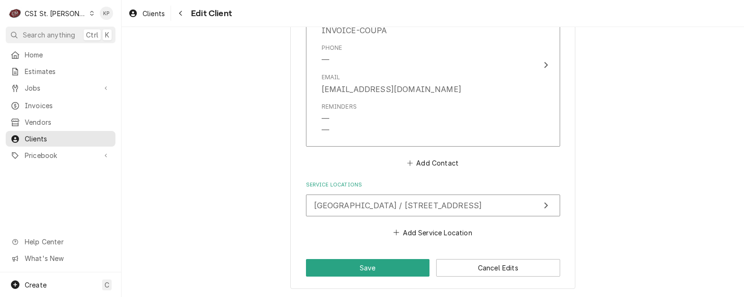
scroll to position [1261, 0]
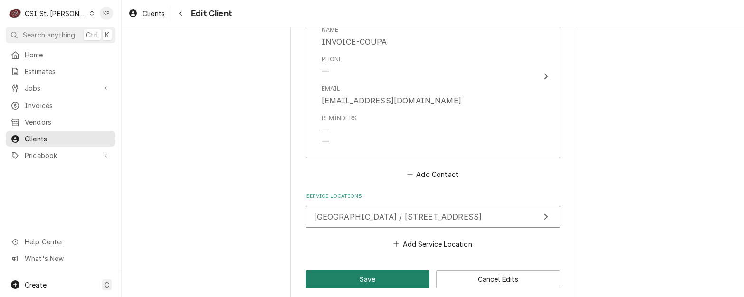
click at [399, 271] on button "Save" at bounding box center [368, 280] width 124 height 18
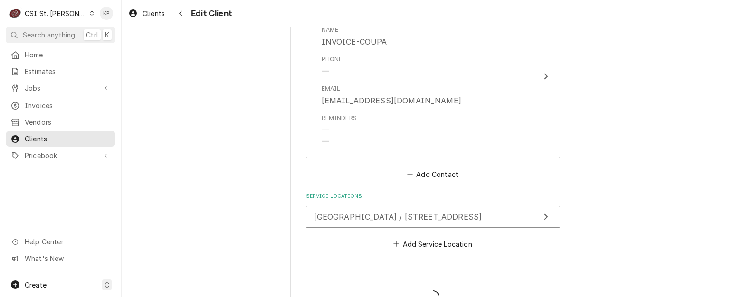
type textarea "x"
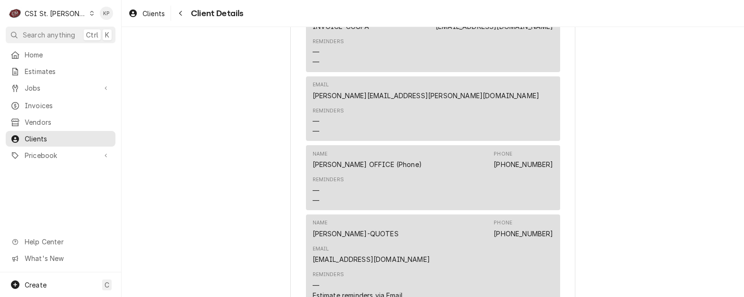
scroll to position [427, 0]
